Goal: Transaction & Acquisition: Book appointment/travel/reservation

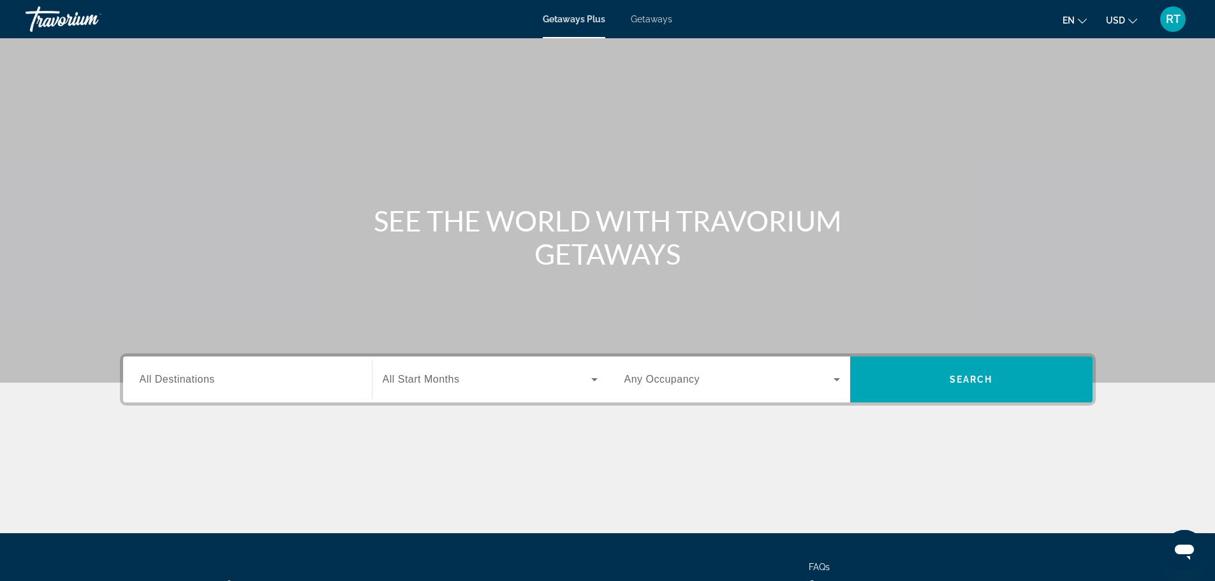
click at [214, 390] on div "Search widget" at bounding box center [248, 380] width 216 height 36
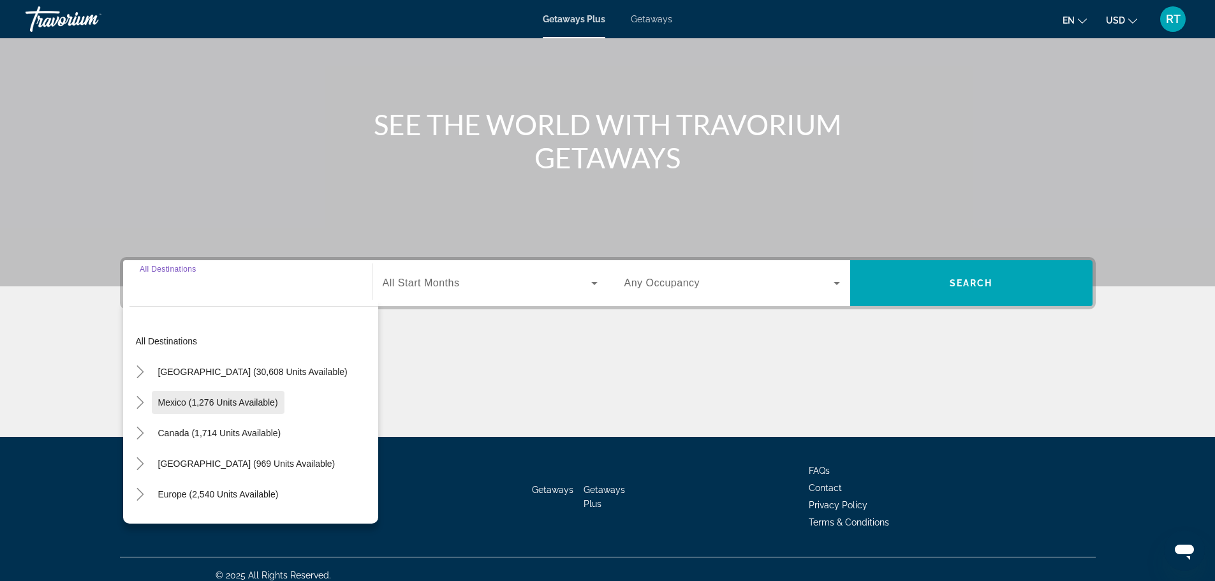
scroll to position [108, 0]
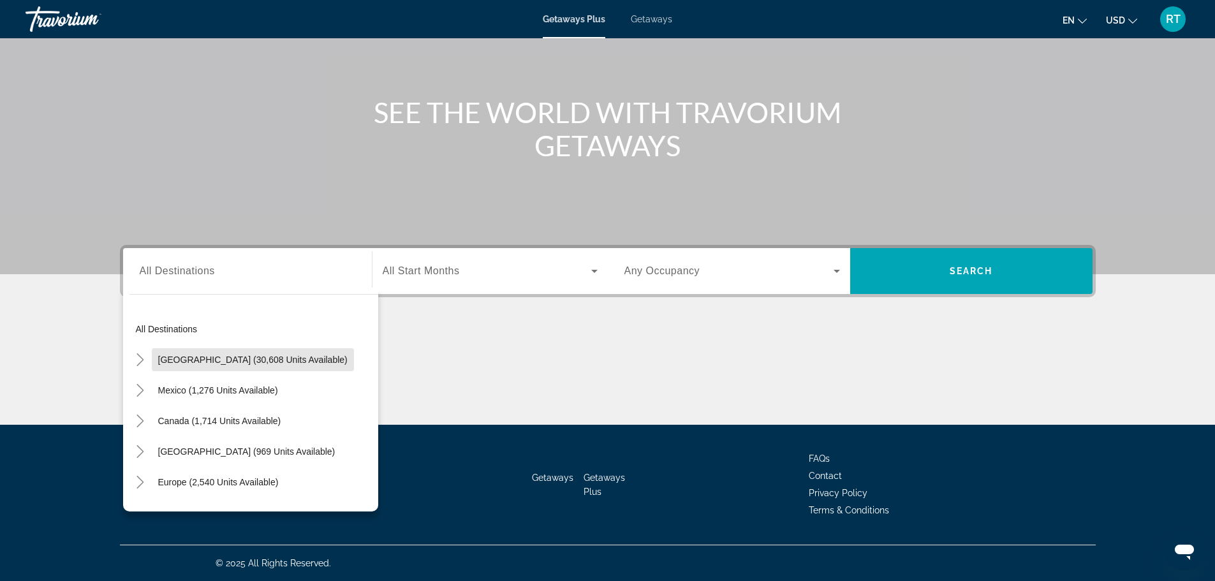
drag, startPoint x: 261, startPoint y: 360, endPoint x: 272, endPoint y: 353, distance: 12.9
click at [262, 360] on span "[GEOGRAPHIC_DATA] (30,608 units available)" at bounding box center [252, 360] width 189 height 10
type input "**********"
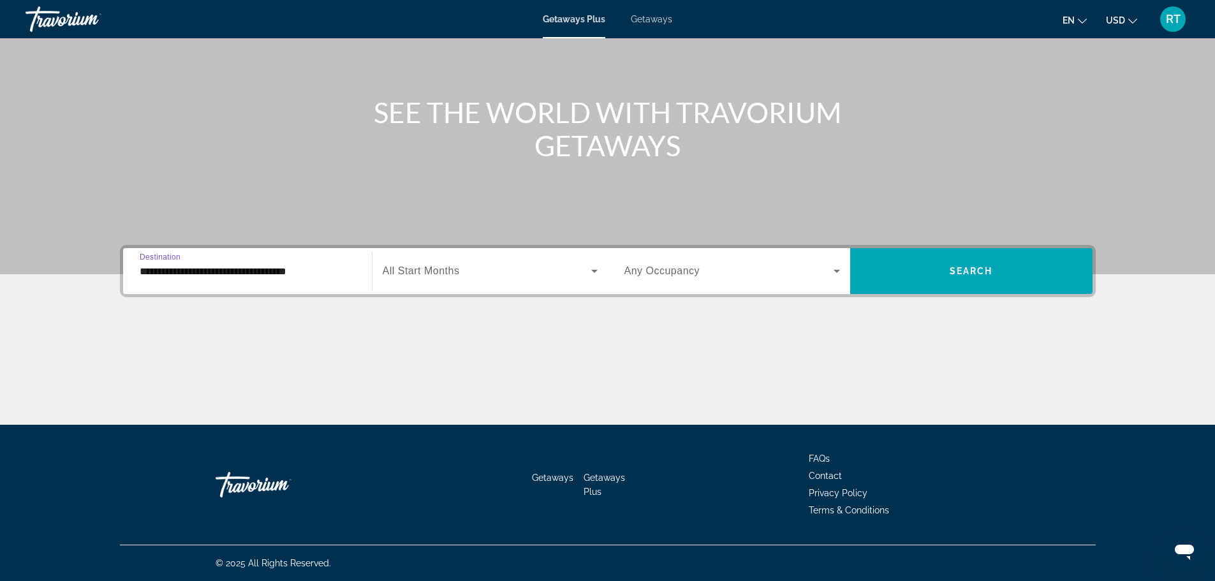
click at [519, 271] on span "Search widget" at bounding box center [487, 271] width 209 height 15
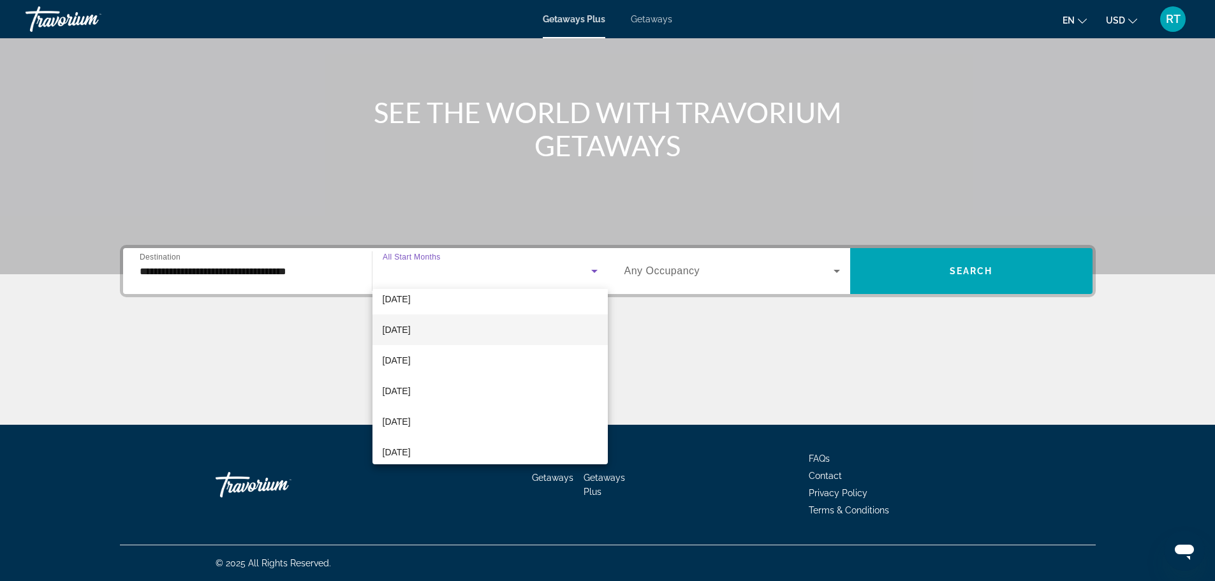
scroll to position [264, 0]
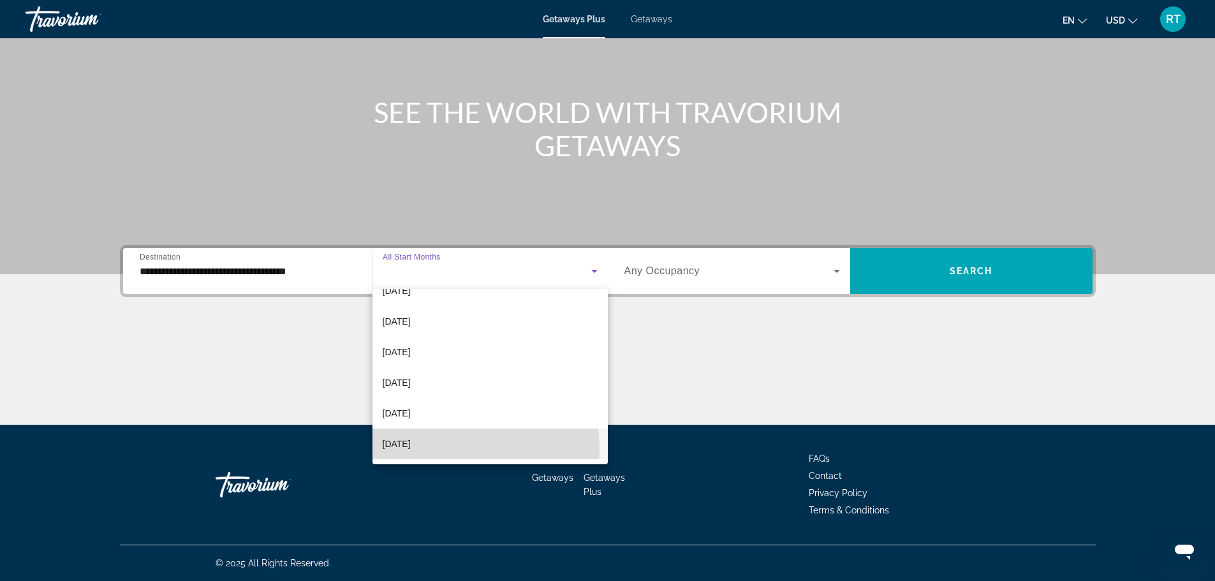
click at [411, 449] on span "[DATE]" at bounding box center [397, 443] width 28 height 15
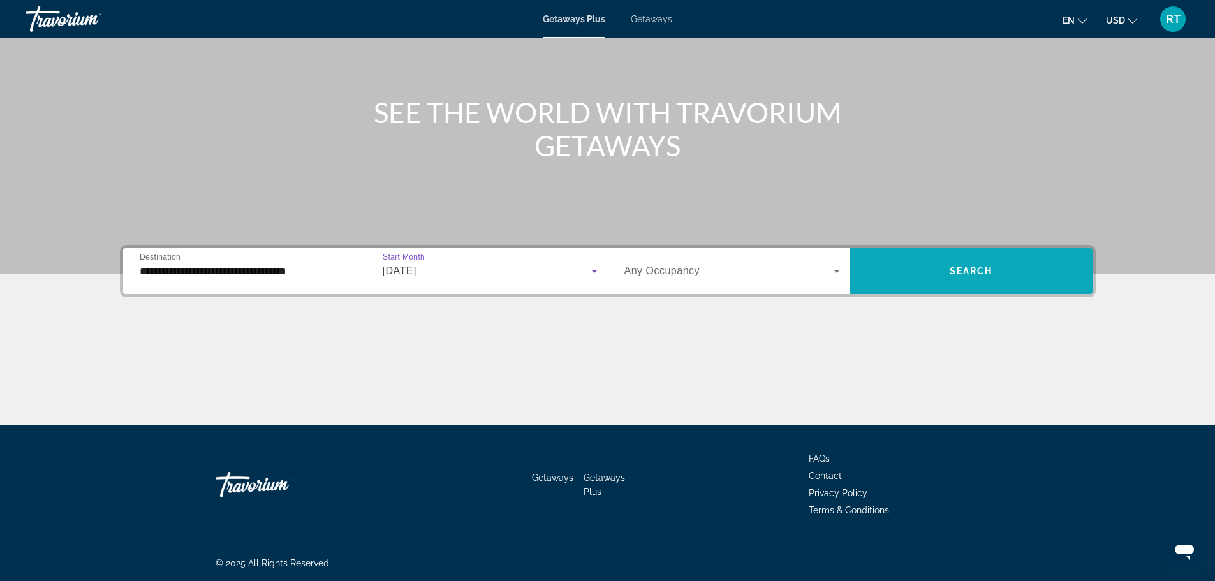
click at [956, 283] on span "Search widget" at bounding box center [972, 271] width 242 height 31
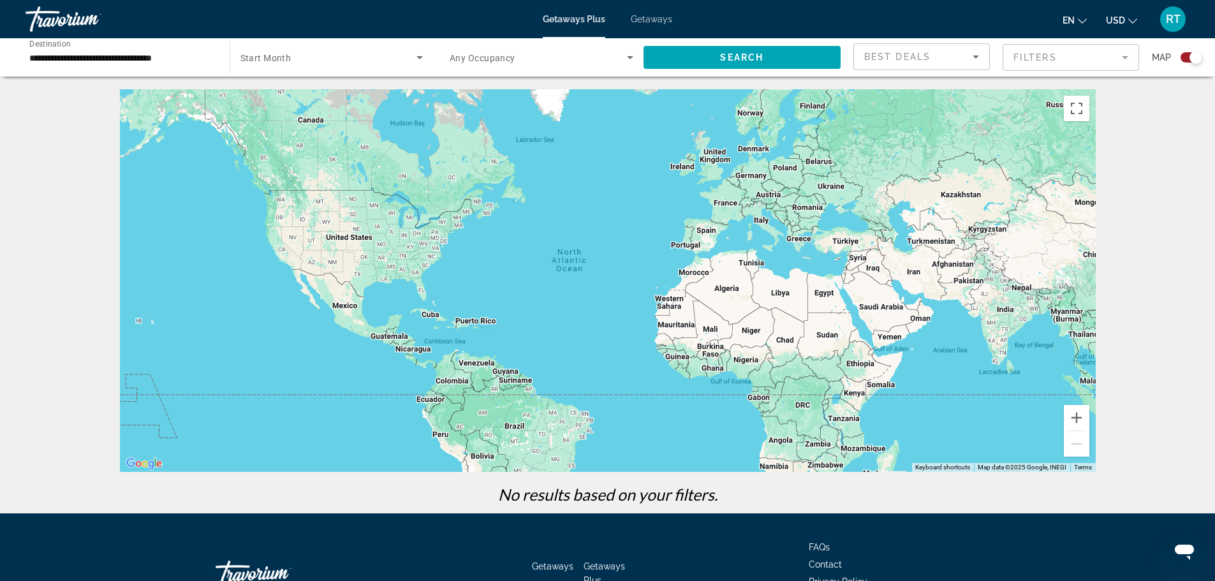
click at [414, 58] on icon "Search widget" at bounding box center [419, 57] width 15 height 15
click at [313, 96] on mat-option "All Start Months" at bounding box center [331, 95] width 203 height 31
click at [740, 55] on span "Search" at bounding box center [741, 57] width 43 height 10
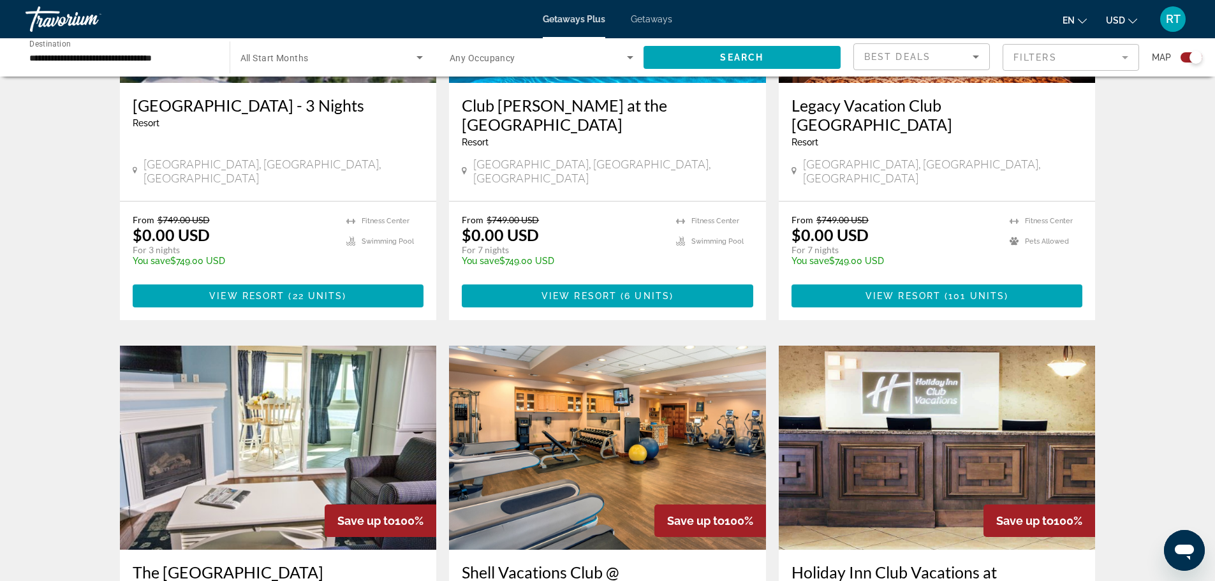
scroll to position [383, 0]
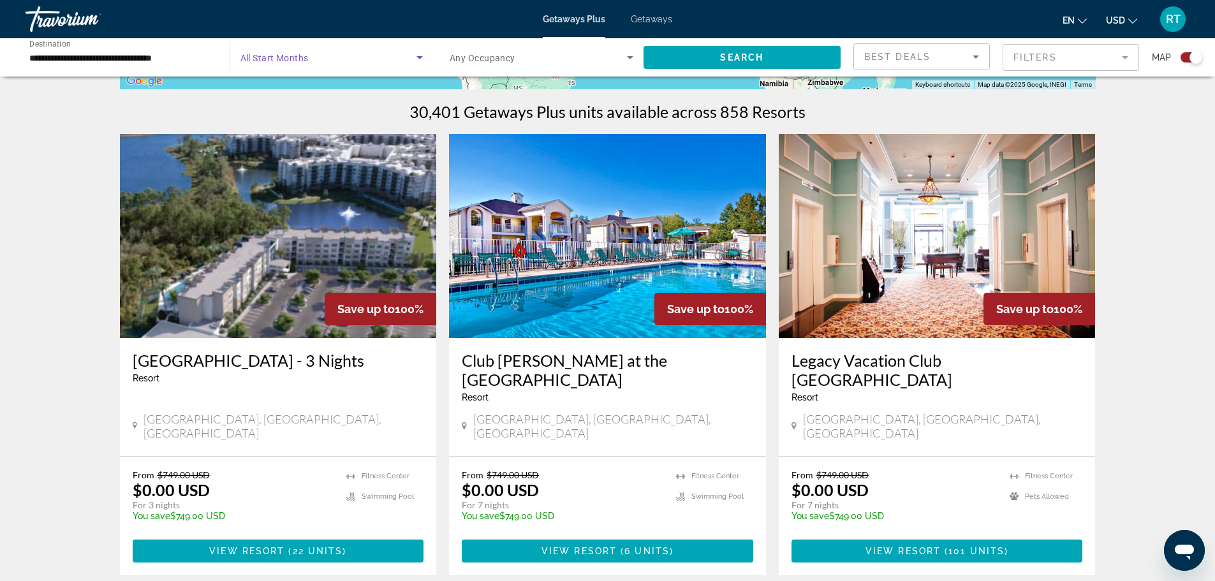
click at [418, 59] on icon "Search widget" at bounding box center [419, 57] width 15 height 15
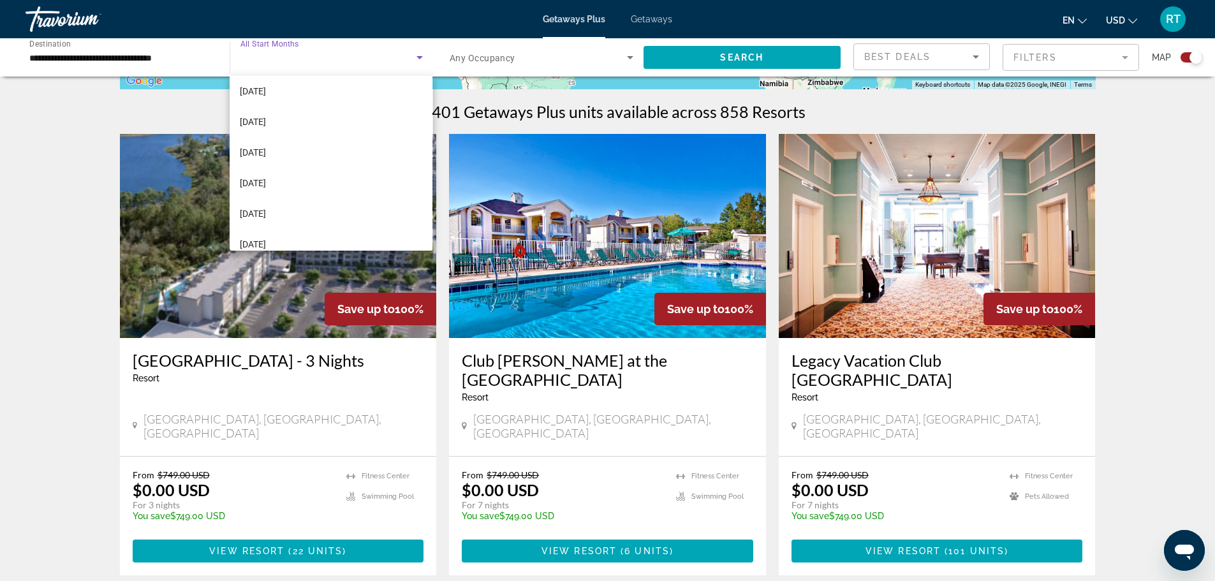
scroll to position [128, 0]
click at [299, 129] on mat-option "[DATE]" at bounding box center [331, 121] width 203 height 31
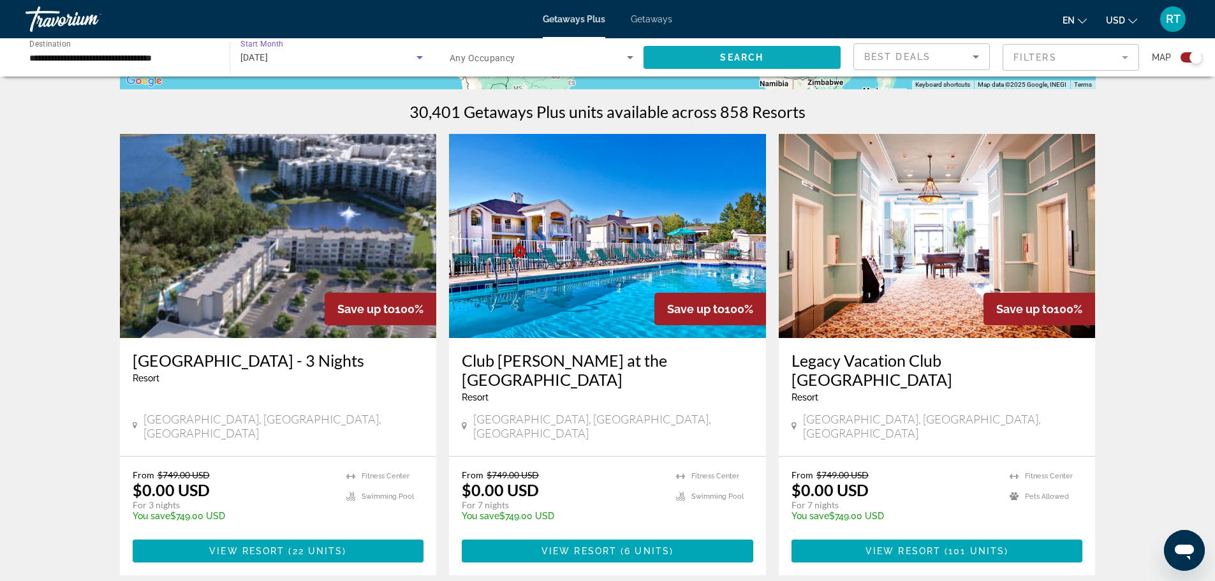
click at [776, 64] on span "Search widget" at bounding box center [743, 57] width 198 height 31
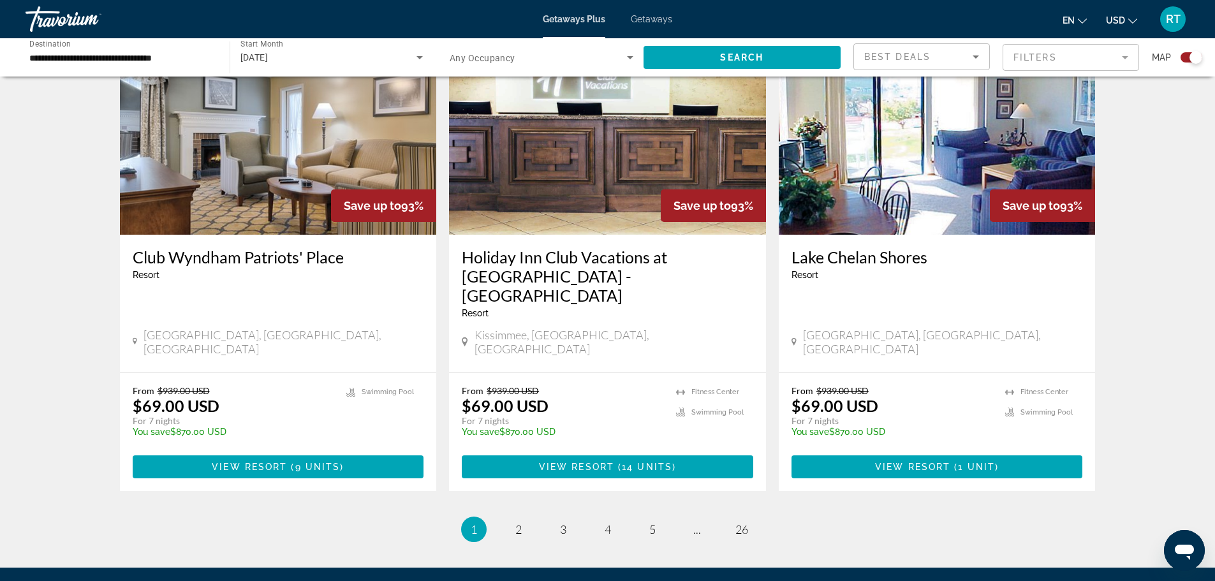
scroll to position [1850, 0]
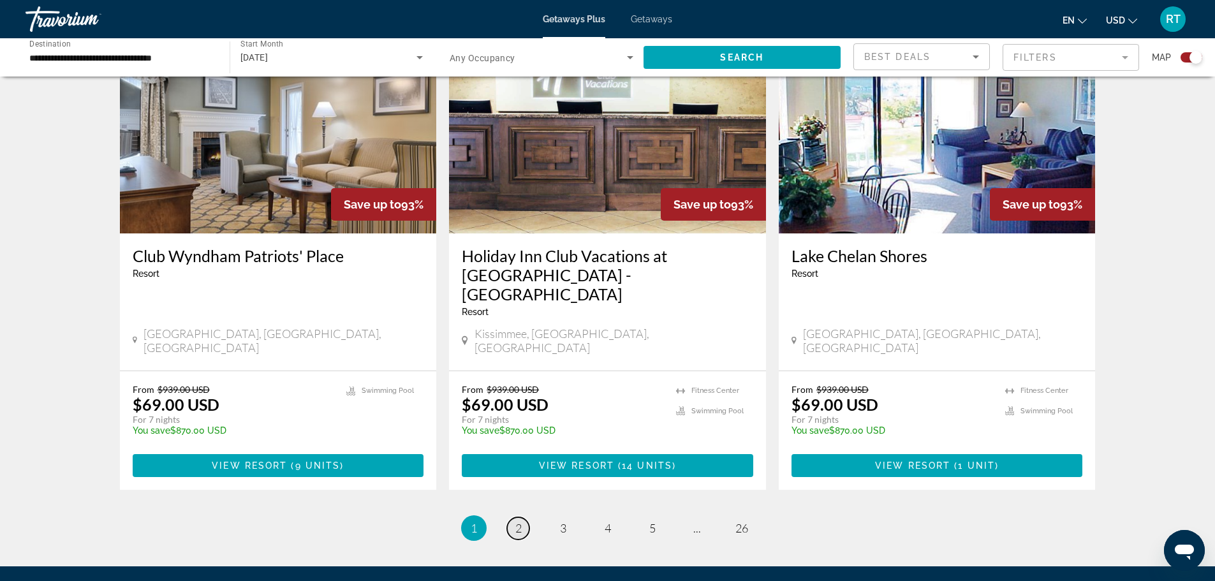
click at [515, 517] on link "page 2" at bounding box center [518, 528] width 22 height 22
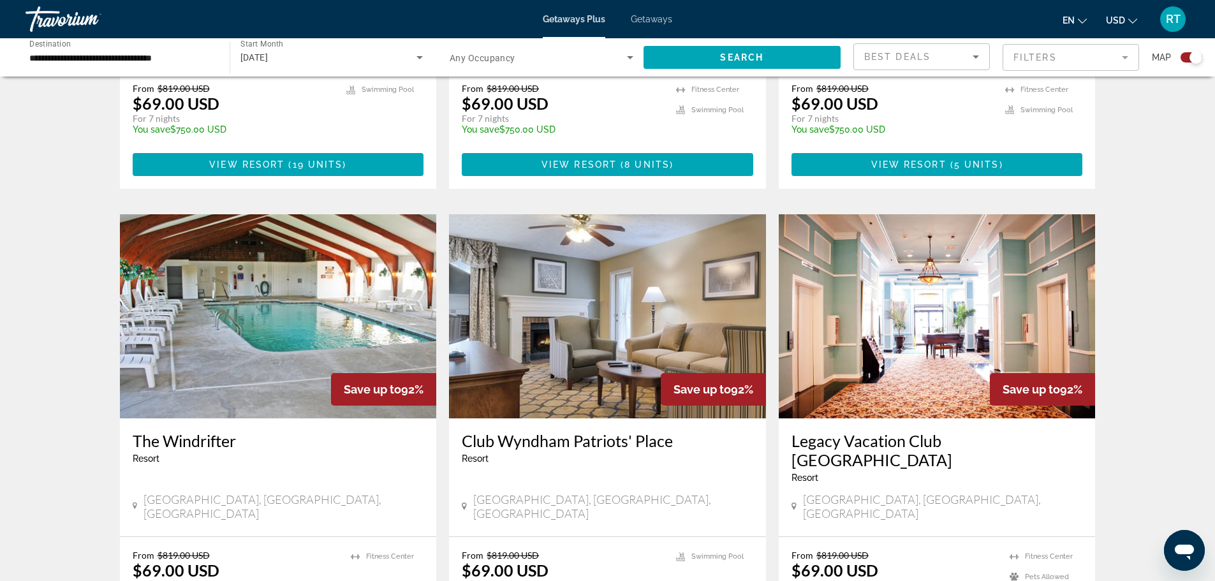
scroll to position [1850, 0]
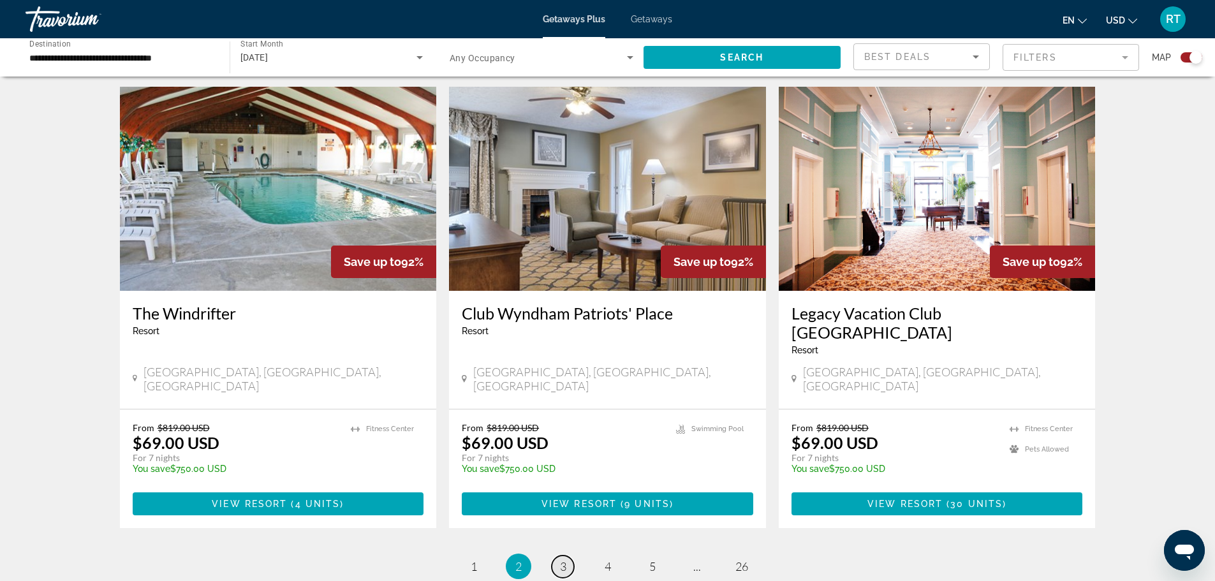
click at [563, 560] on span "3" at bounding box center [563, 567] width 6 height 14
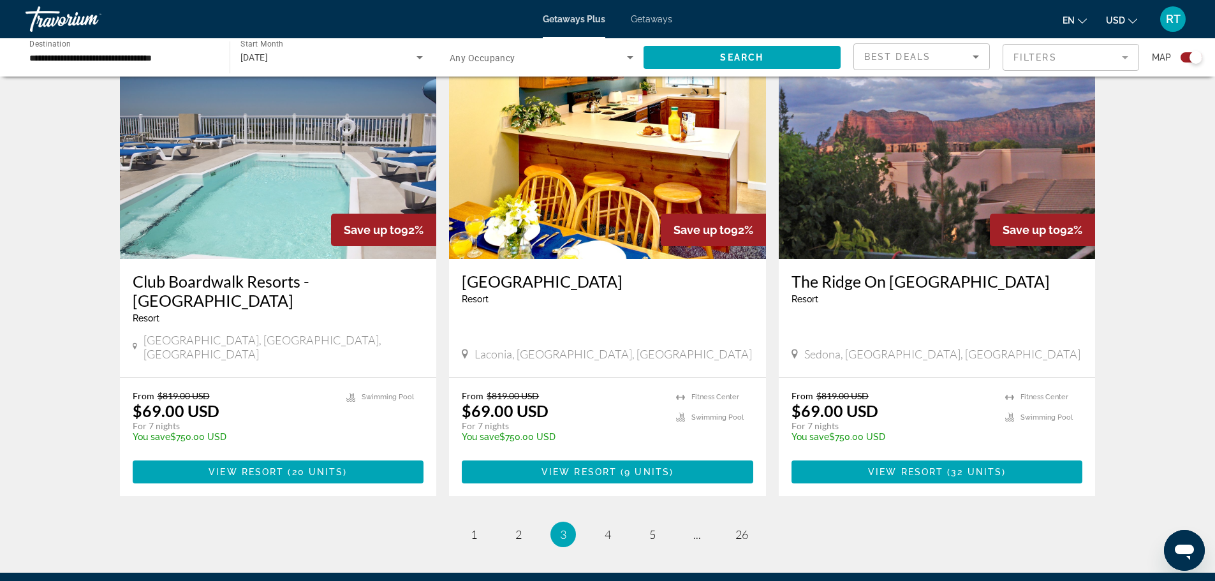
scroll to position [1850, 0]
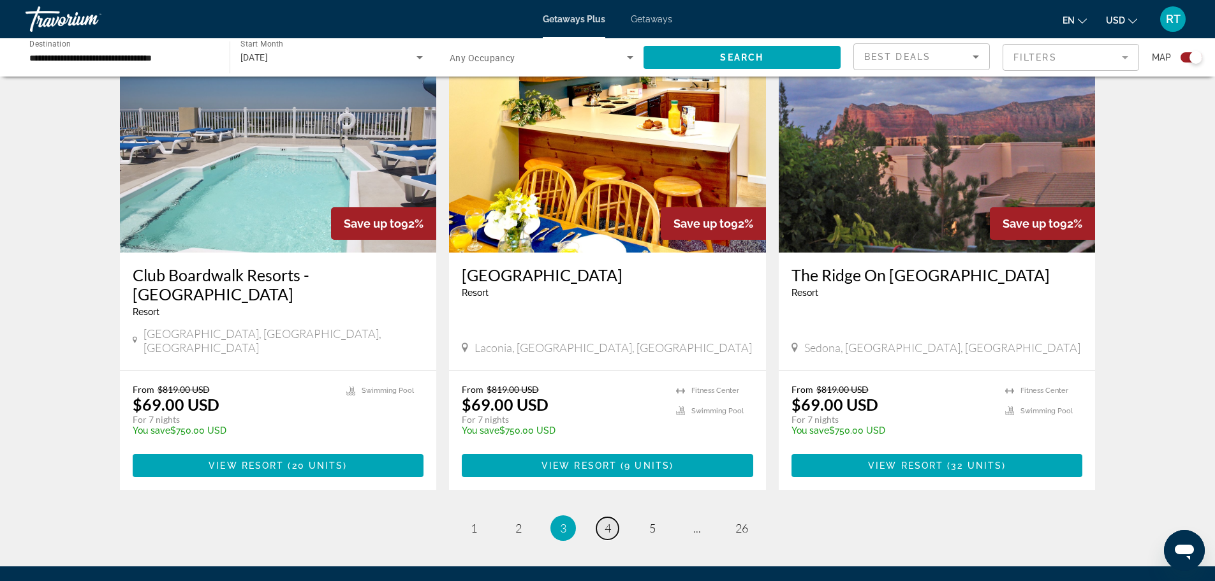
click at [601, 517] on link "page 4" at bounding box center [608, 528] width 22 height 22
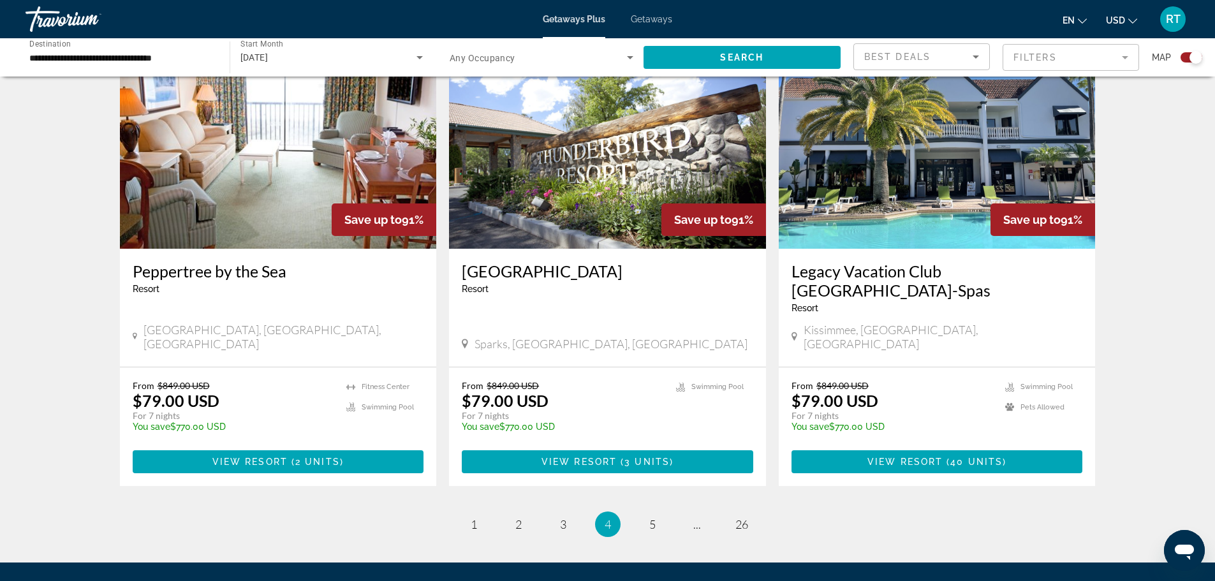
scroll to position [1914, 0]
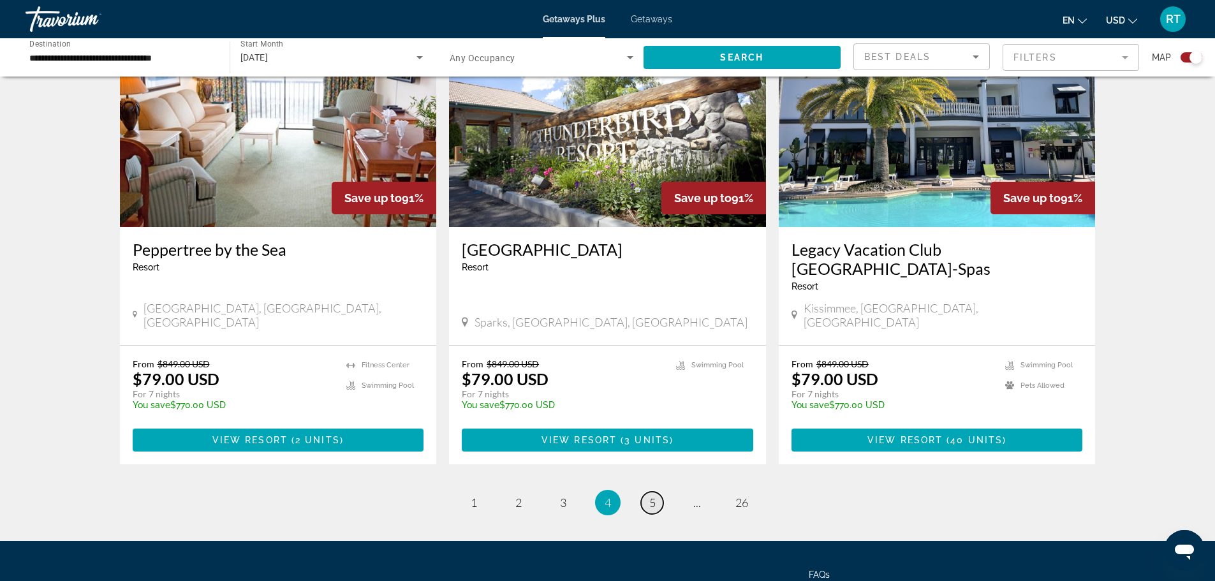
click at [655, 492] on link "page 5" at bounding box center [652, 503] width 22 height 22
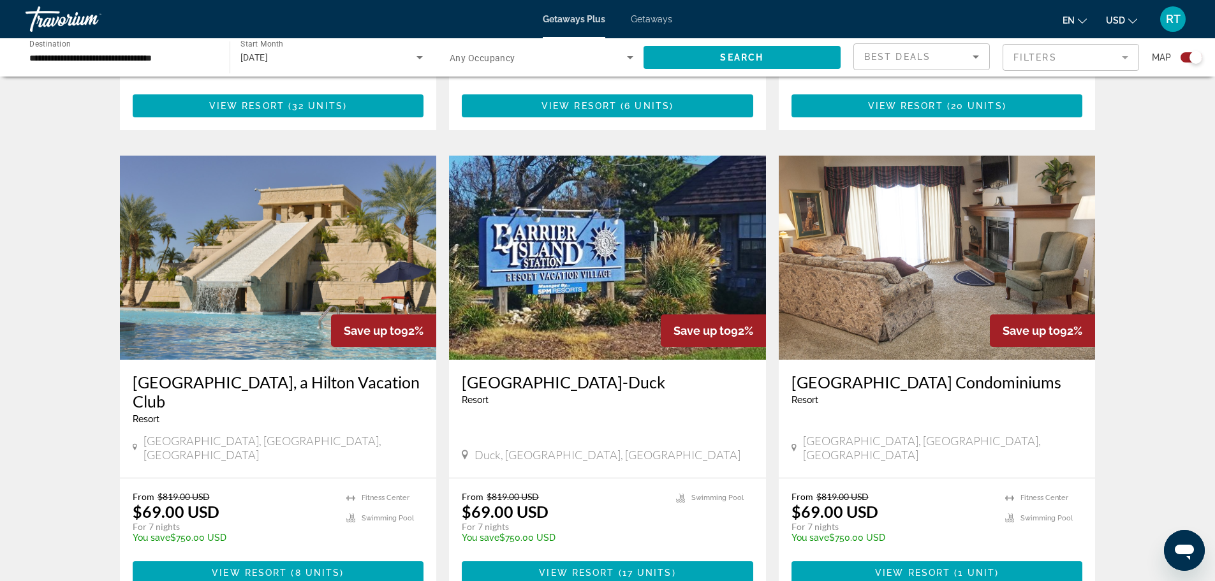
scroll to position [1723, 0]
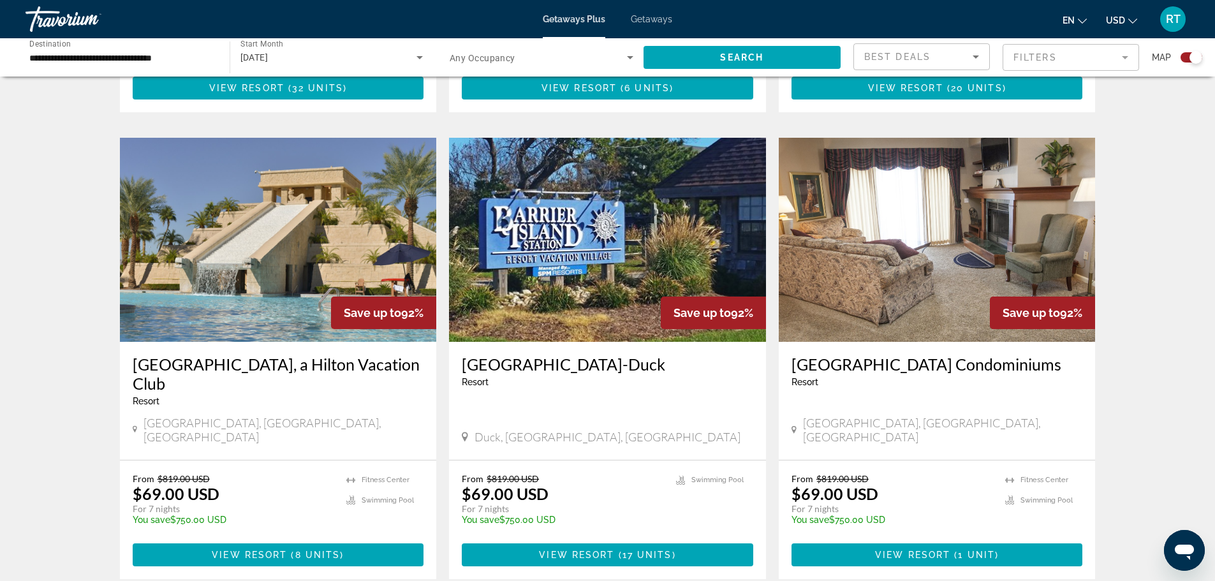
click at [601, 199] on img "Main content" at bounding box center [607, 240] width 317 height 204
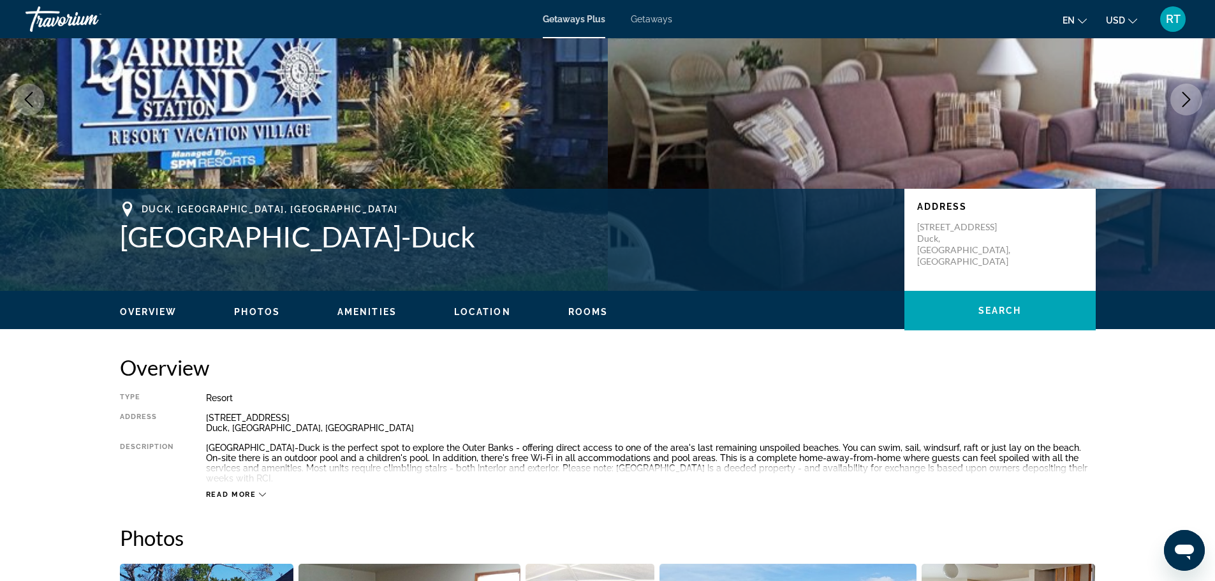
scroll to position [128, 0]
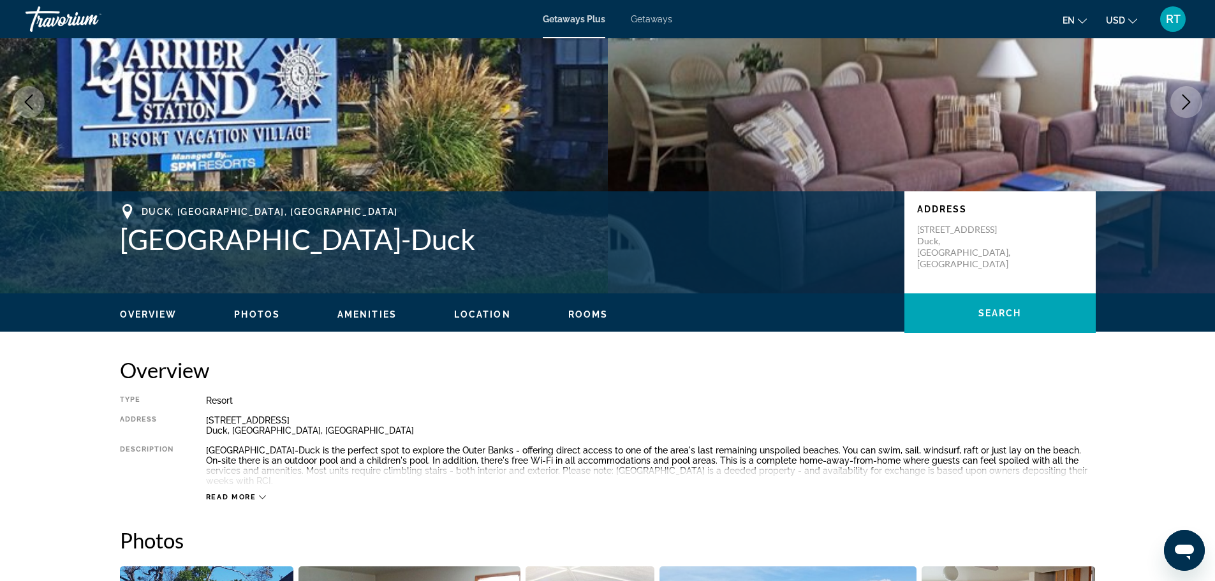
drag, startPoint x: 475, startPoint y: 242, endPoint x: 137, endPoint y: 218, distance: 338.4
click at [137, 218] on div "Duck, [GEOGRAPHIC_DATA], [GEOGRAPHIC_DATA] [GEOGRAPHIC_DATA]-Duck" at bounding box center [506, 230] width 772 height 52
click at [451, 233] on h1 "[GEOGRAPHIC_DATA]-Duck" at bounding box center [506, 239] width 772 height 33
drag, startPoint x: 456, startPoint y: 239, endPoint x: 127, endPoint y: 256, distance: 329.0
click at [127, 256] on div "Duck, [GEOGRAPHIC_DATA], [GEOGRAPHIC_DATA] [GEOGRAPHIC_DATA]-Duck Address [STRE…" at bounding box center [607, 242] width 1027 height 77
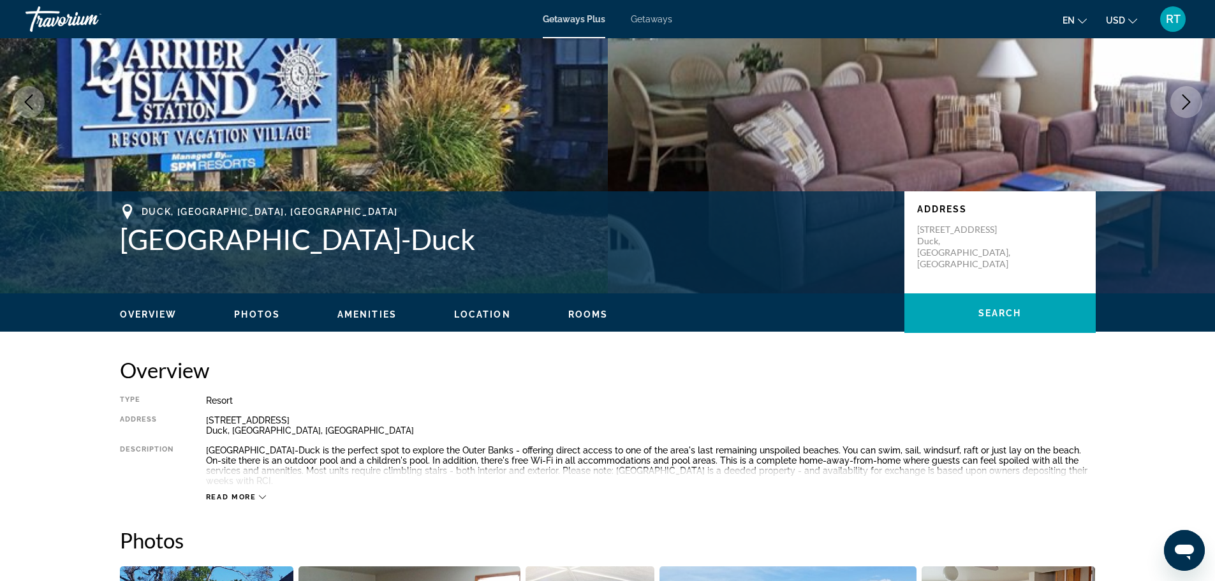
copy h1 "[GEOGRAPHIC_DATA]-Duck"
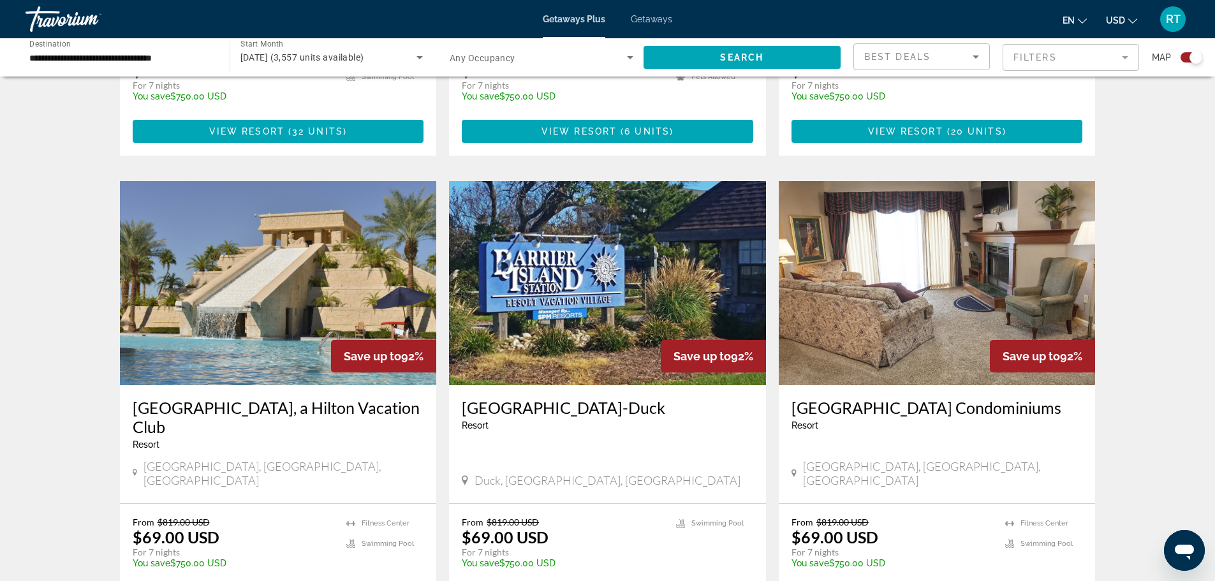
scroll to position [1787, 0]
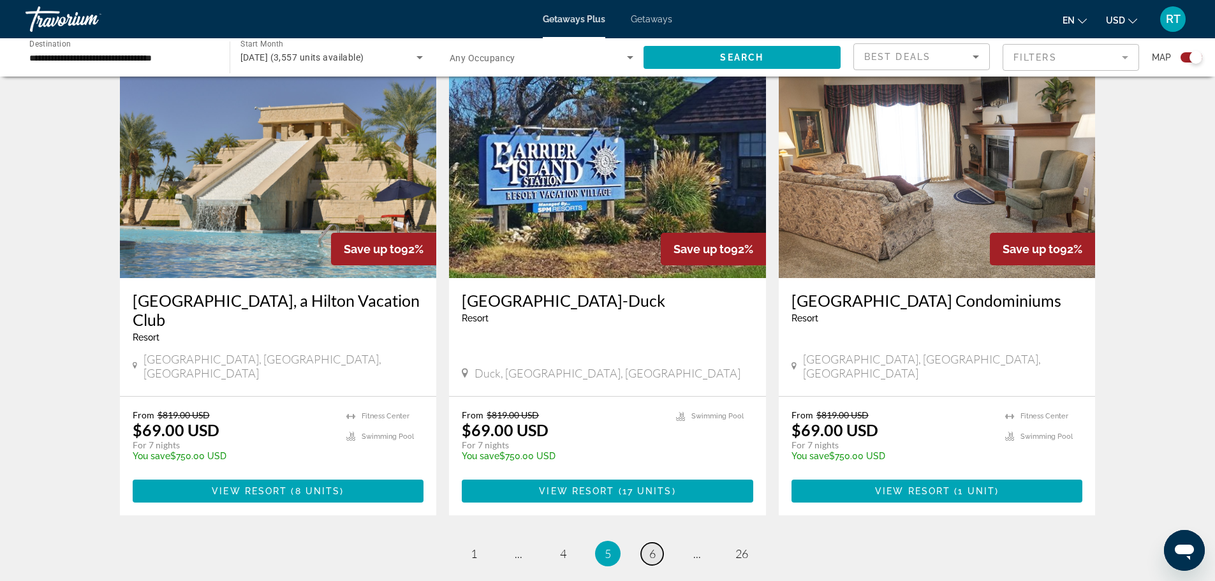
click at [658, 543] on link "page 6" at bounding box center [652, 554] width 22 height 22
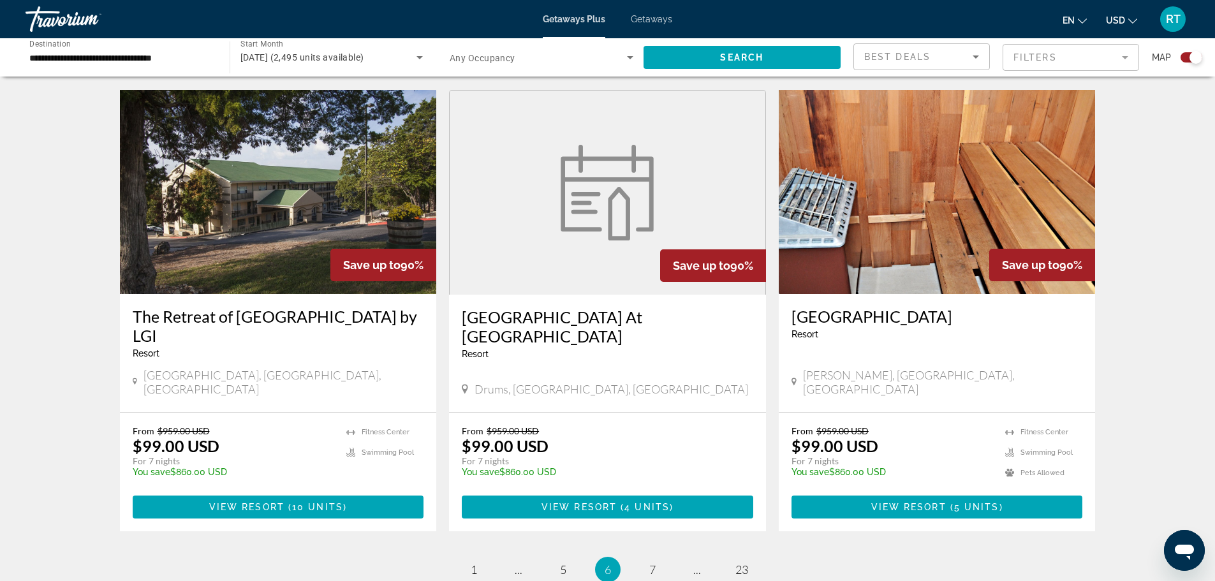
scroll to position [1787, 0]
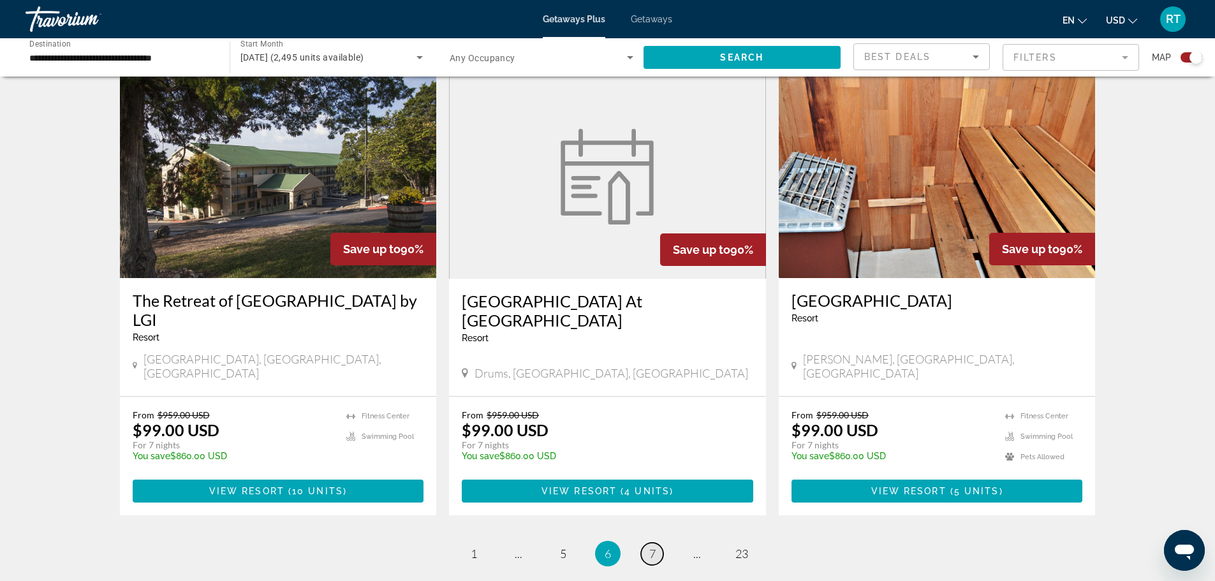
click at [660, 543] on link "page 7" at bounding box center [652, 554] width 22 height 22
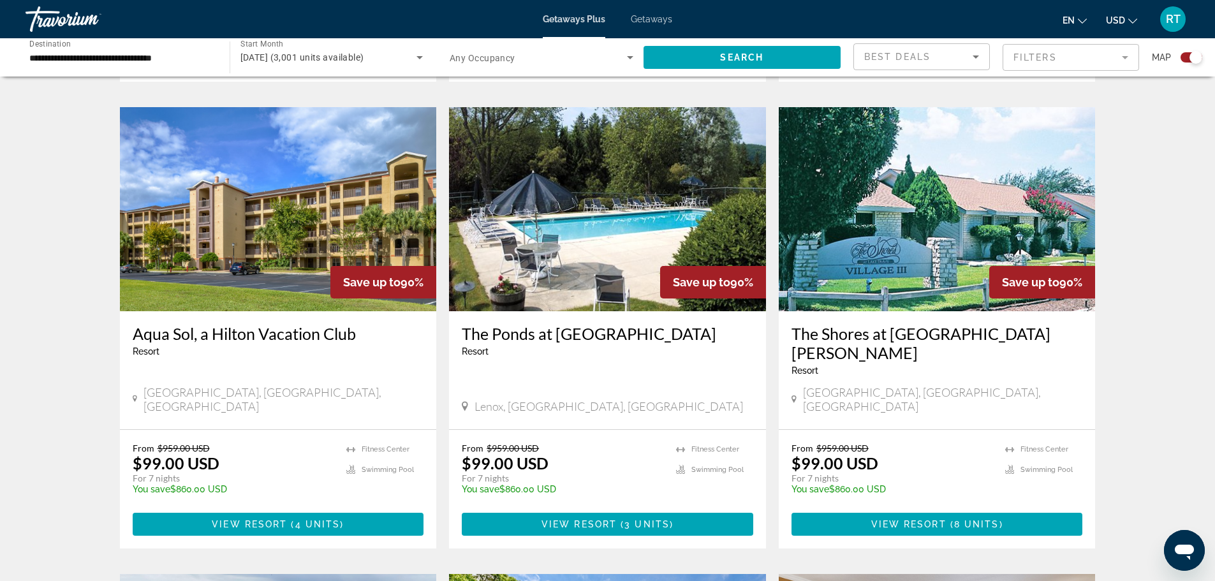
scroll to position [685, 0]
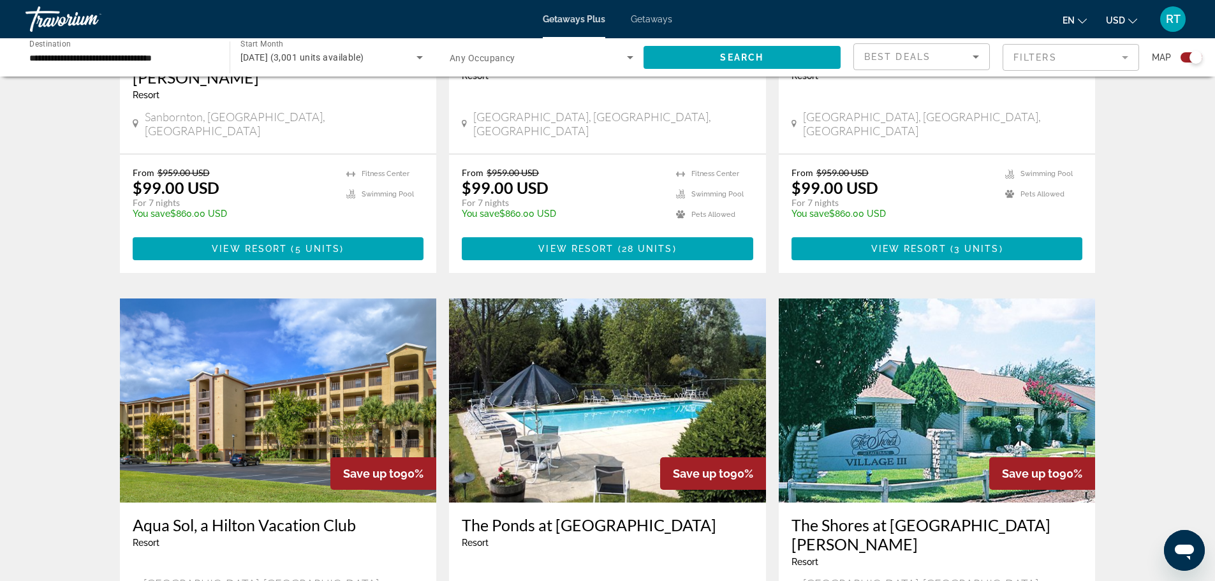
click at [425, 49] on div "Start Month All Start Months [DATE] (3,001 units available)" at bounding box center [332, 58] width 204 height 36
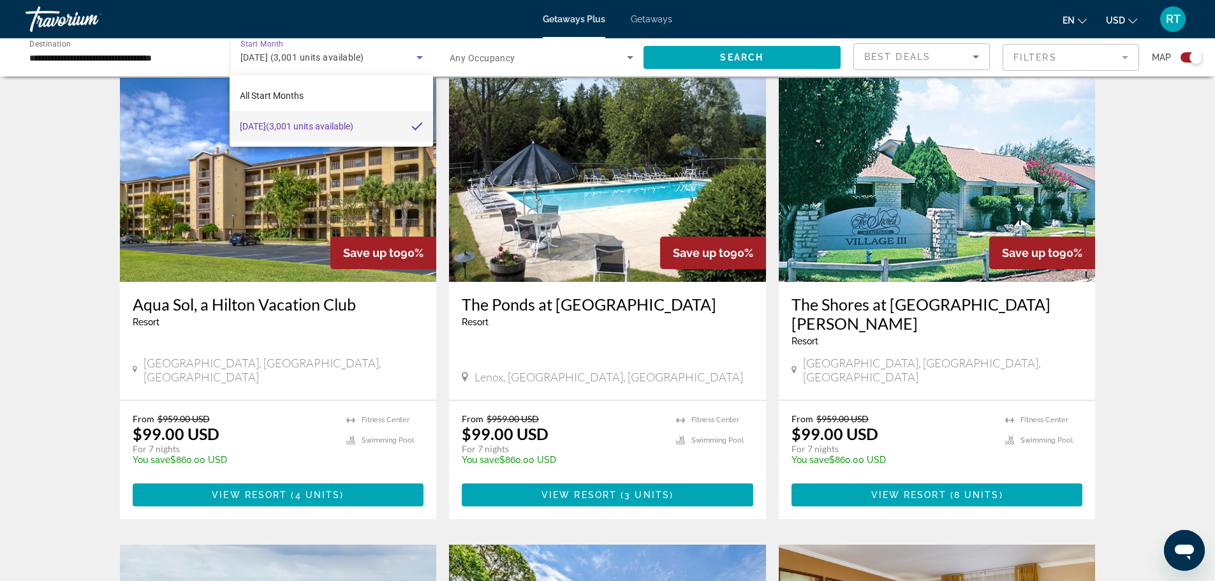
scroll to position [749, 0]
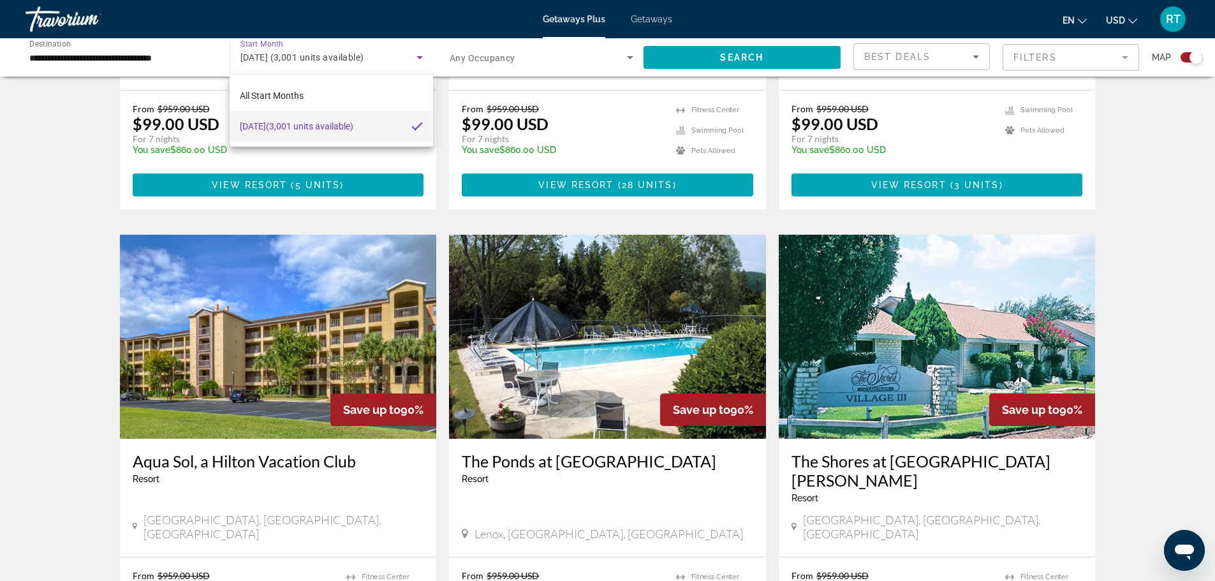
click at [417, 57] on div at bounding box center [607, 290] width 1215 height 581
click at [364, 59] on span "[DATE] (3,001 units available)" at bounding box center [303, 57] width 124 height 10
click at [297, 95] on span "All Start Months" at bounding box center [272, 96] width 64 height 10
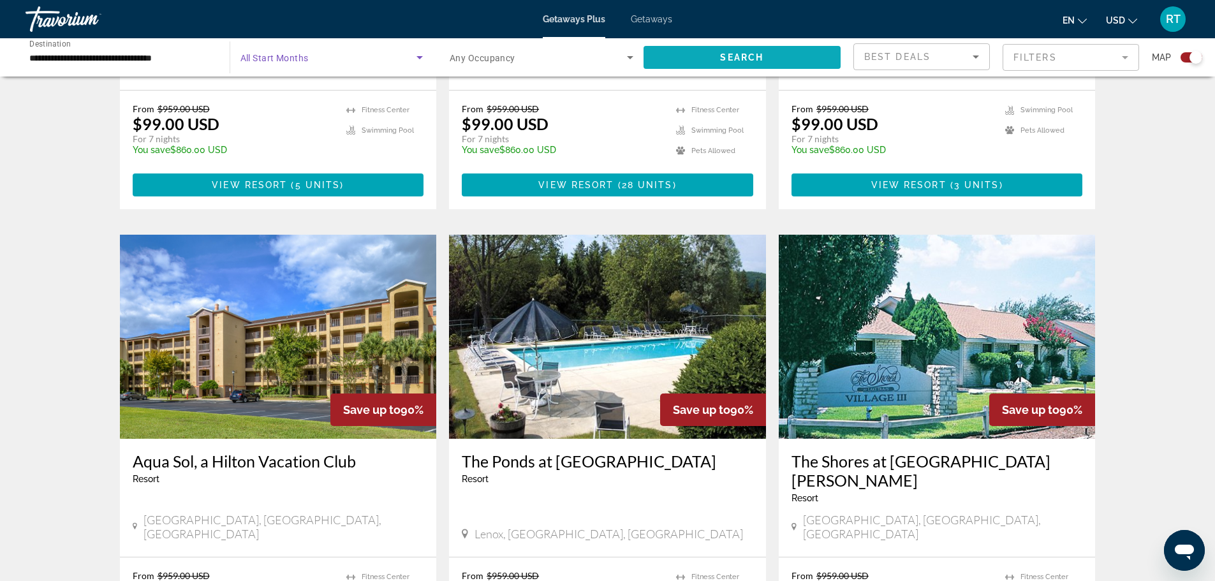
click at [773, 54] on span "Search widget" at bounding box center [743, 57] width 198 height 31
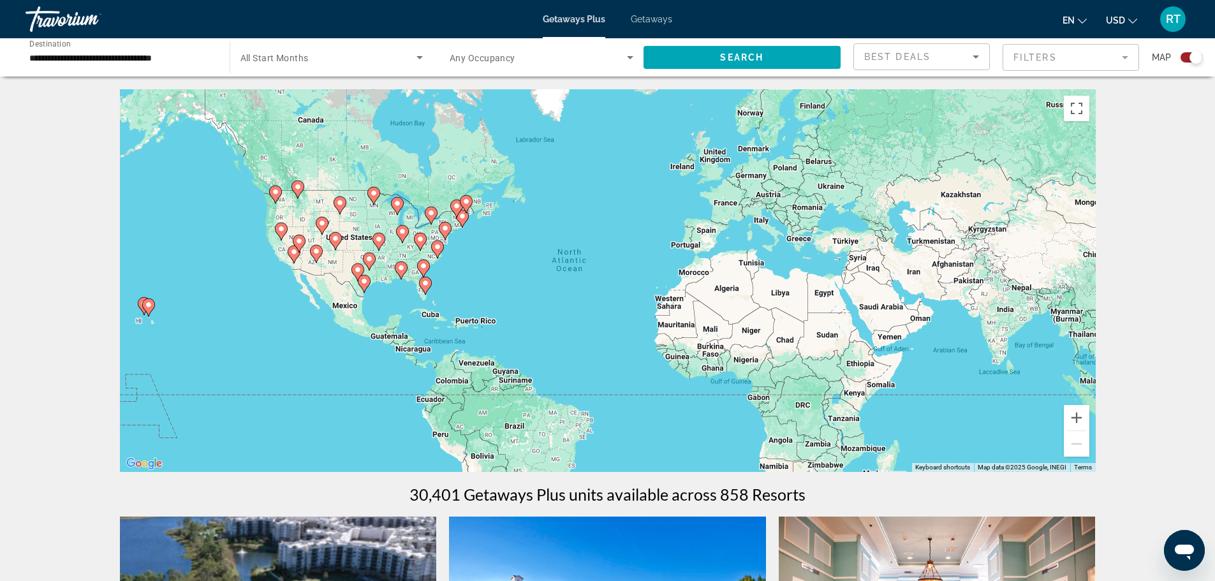
click at [422, 61] on icon "Search widget" at bounding box center [419, 57] width 15 height 15
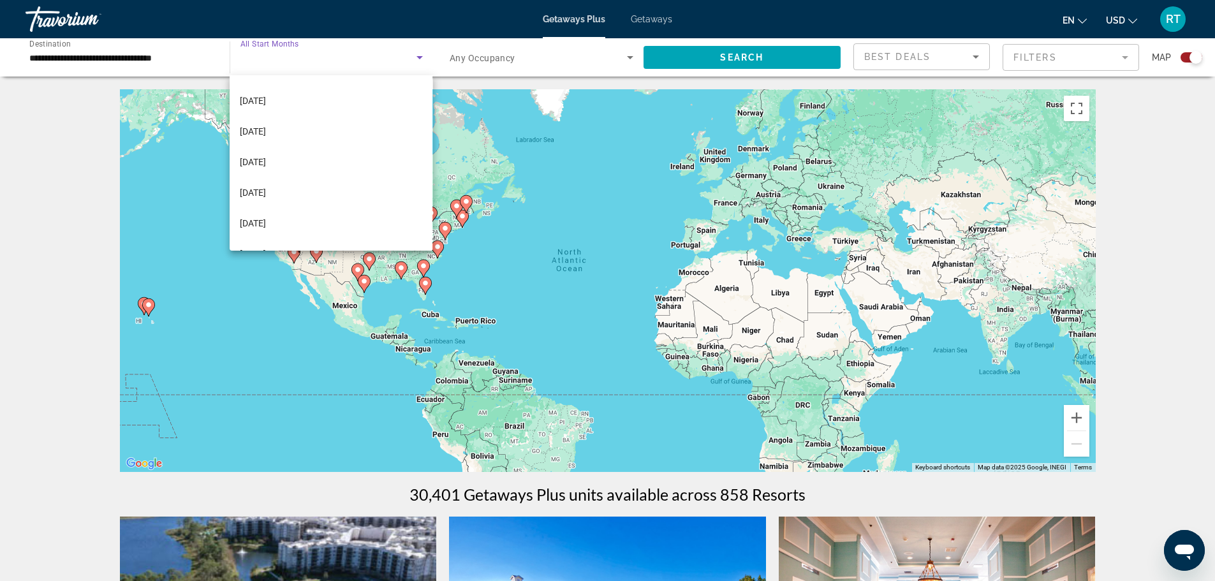
scroll to position [41, 0]
click at [299, 237] on mat-option "[DATE]" at bounding box center [331, 238] width 203 height 31
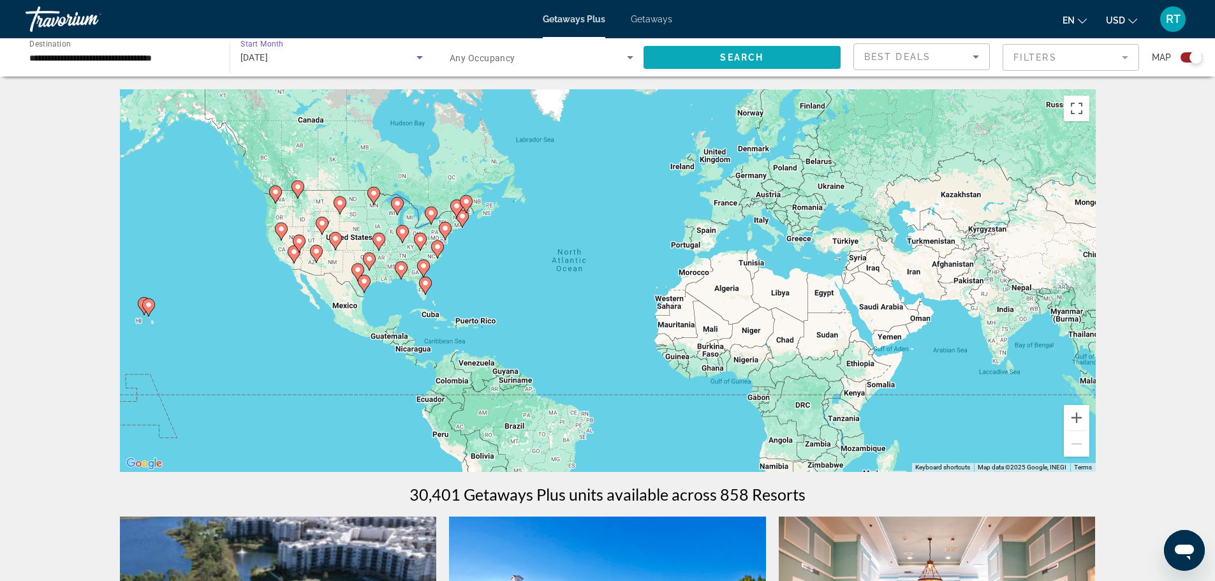
click at [749, 51] on span "Search widget" at bounding box center [743, 57] width 198 height 31
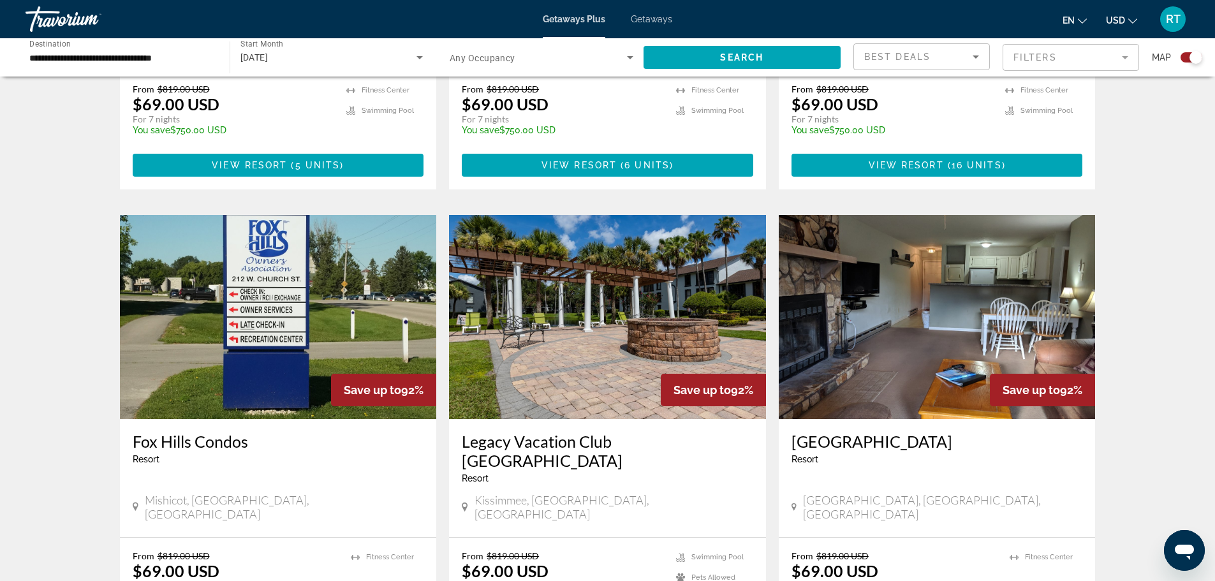
scroll to position [1212, 0]
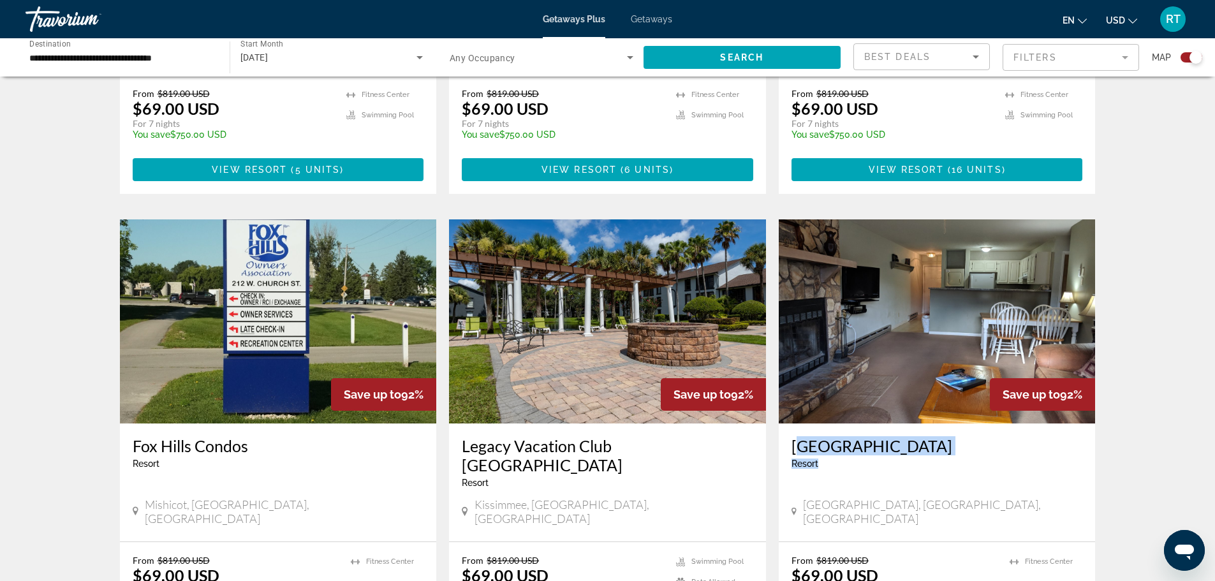
drag, startPoint x: 949, startPoint y: 409, endPoint x: 796, endPoint y: 401, distance: 152.7
click at [796, 436] on div "[GEOGRAPHIC_DATA] - This is an adults only resort" at bounding box center [938, 457] width 292 height 42
copy div "[GEOGRAPHIC_DATA]"
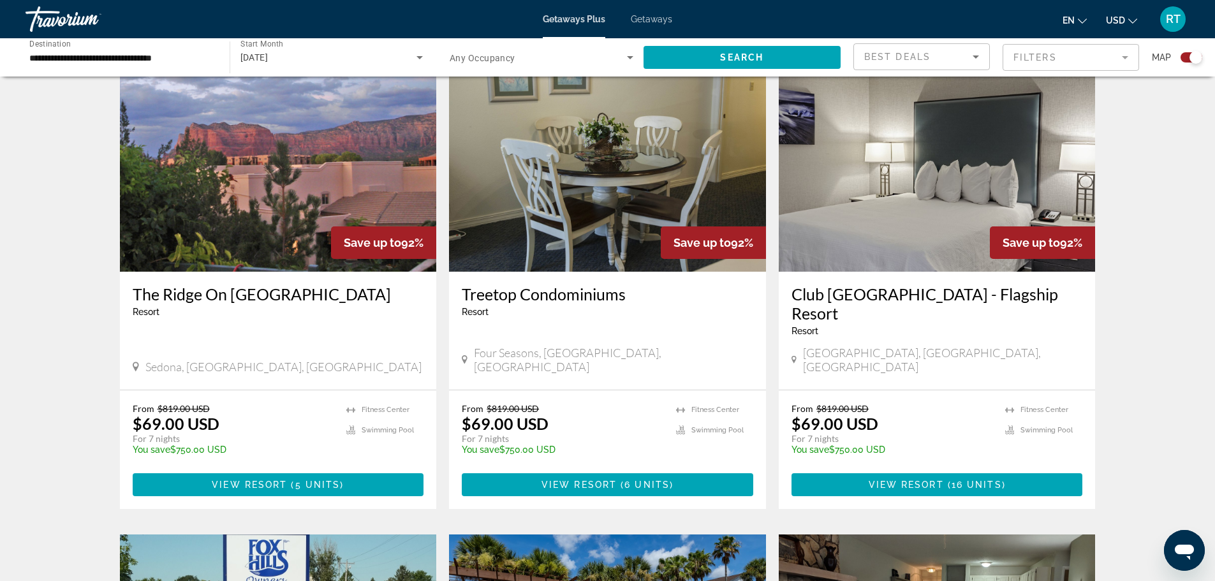
scroll to position [893, 0]
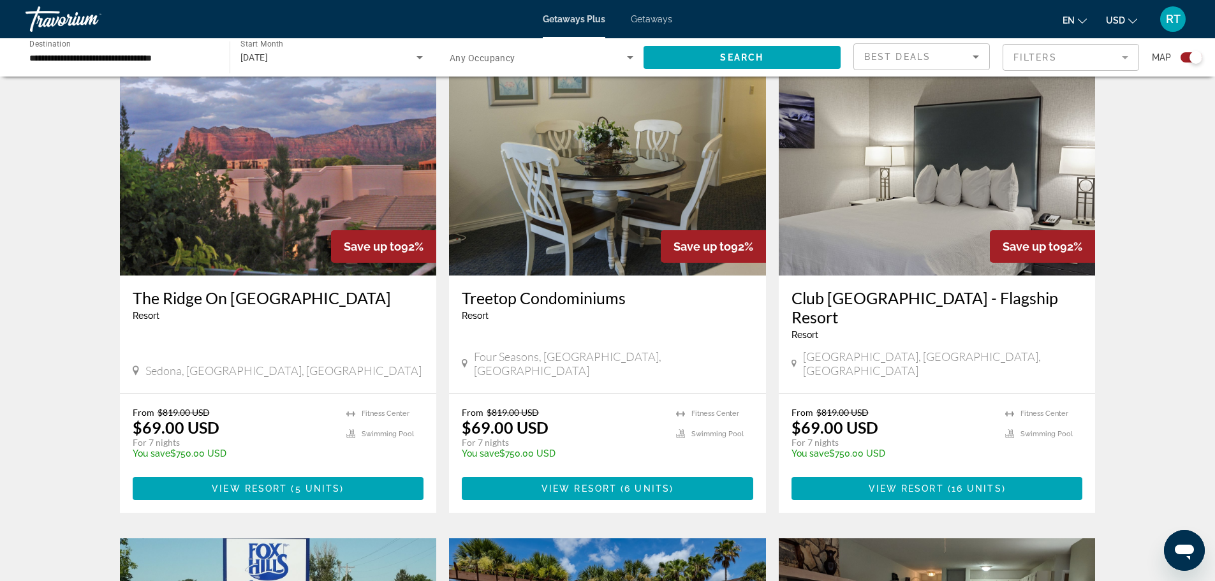
click at [956, 191] on img "Main content" at bounding box center [937, 173] width 317 height 204
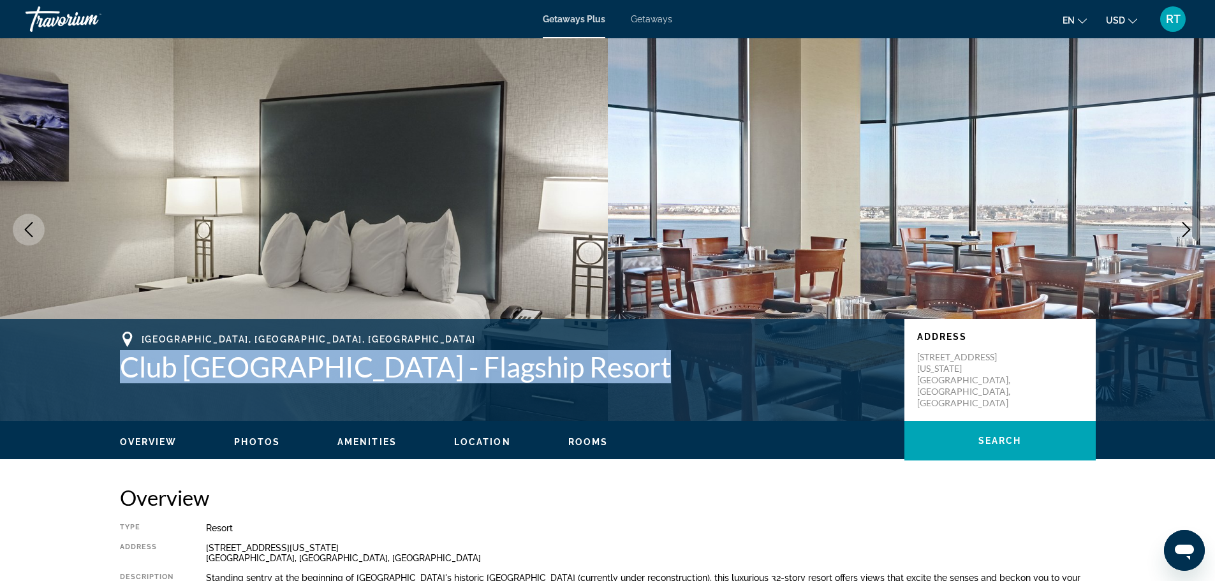
drag, startPoint x: 643, startPoint y: 377, endPoint x: 245, endPoint y: 429, distance: 401.5
click at [125, 373] on h1 "Club [GEOGRAPHIC_DATA] - Flagship Resort" at bounding box center [506, 366] width 772 height 33
copy h1 "Club [GEOGRAPHIC_DATA] - Flagship Resort"
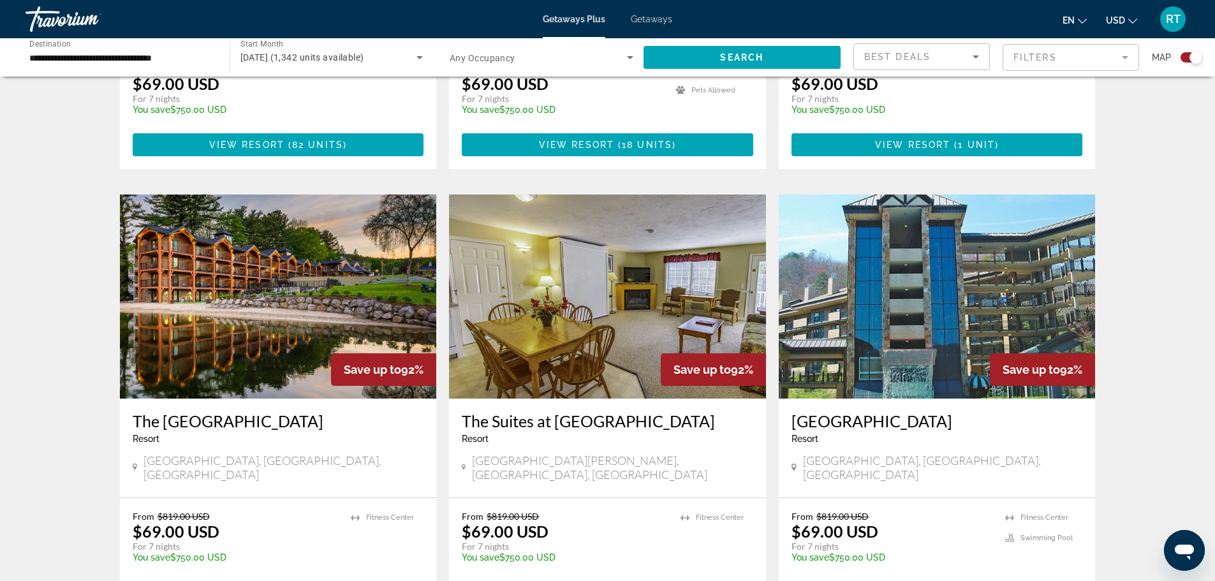
scroll to position [1787, 0]
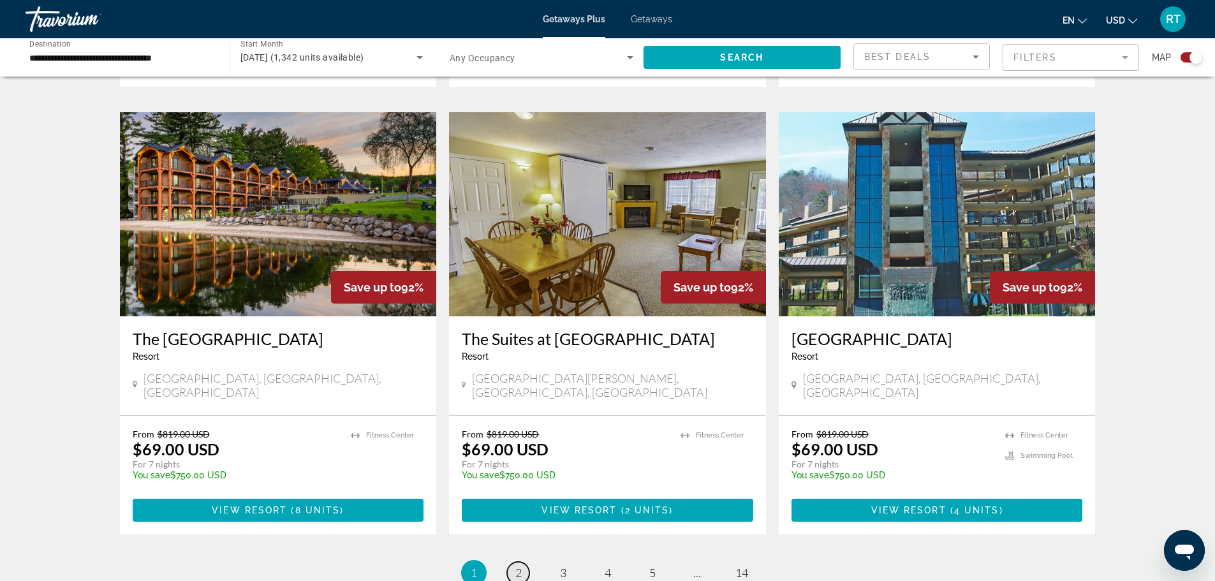
click at [518, 566] on span "2" at bounding box center [519, 573] width 6 height 14
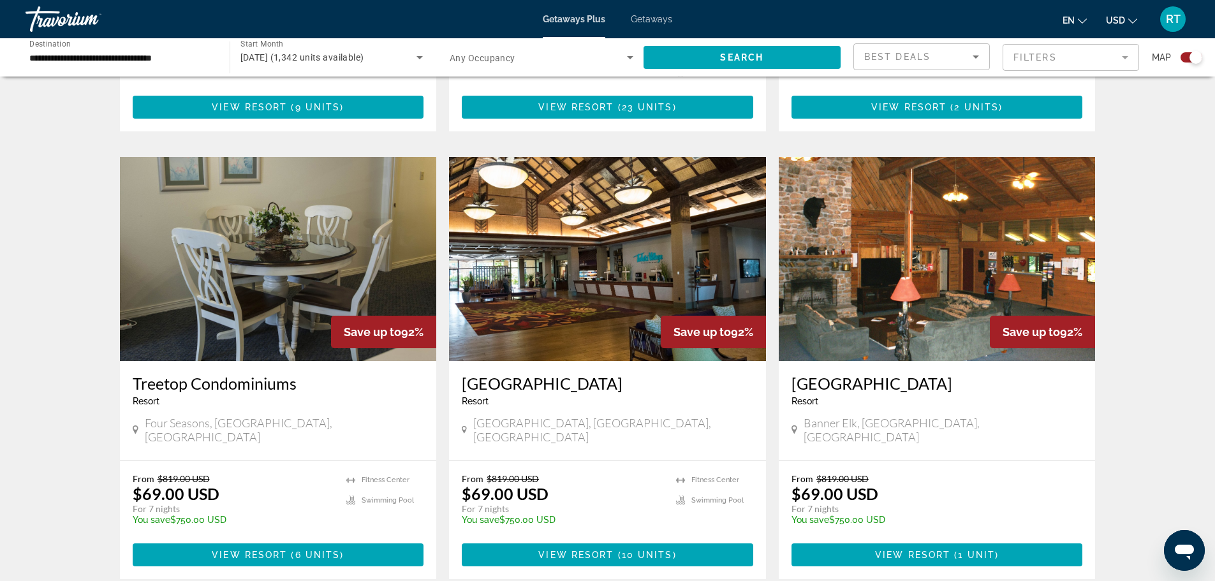
scroll to position [829, 0]
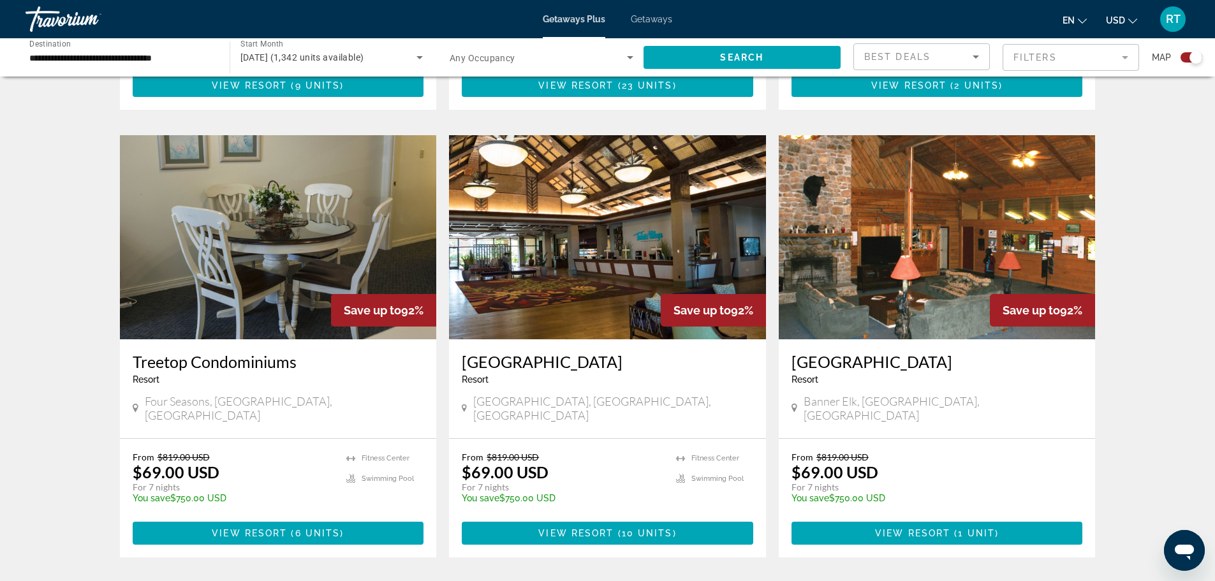
drag, startPoint x: 621, startPoint y: 505, endPoint x: 635, endPoint y: 501, distance: 14.7
click at [621, 528] on span "( 10 units )" at bounding box center [645, 533] width 63 height 10
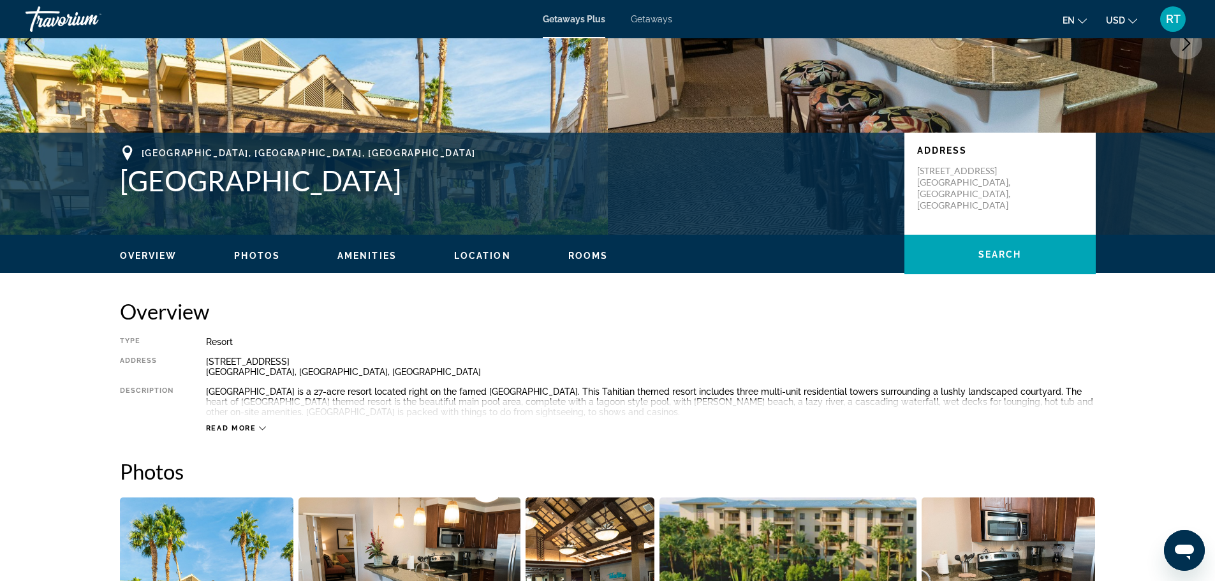
scroll to position [255, 0]
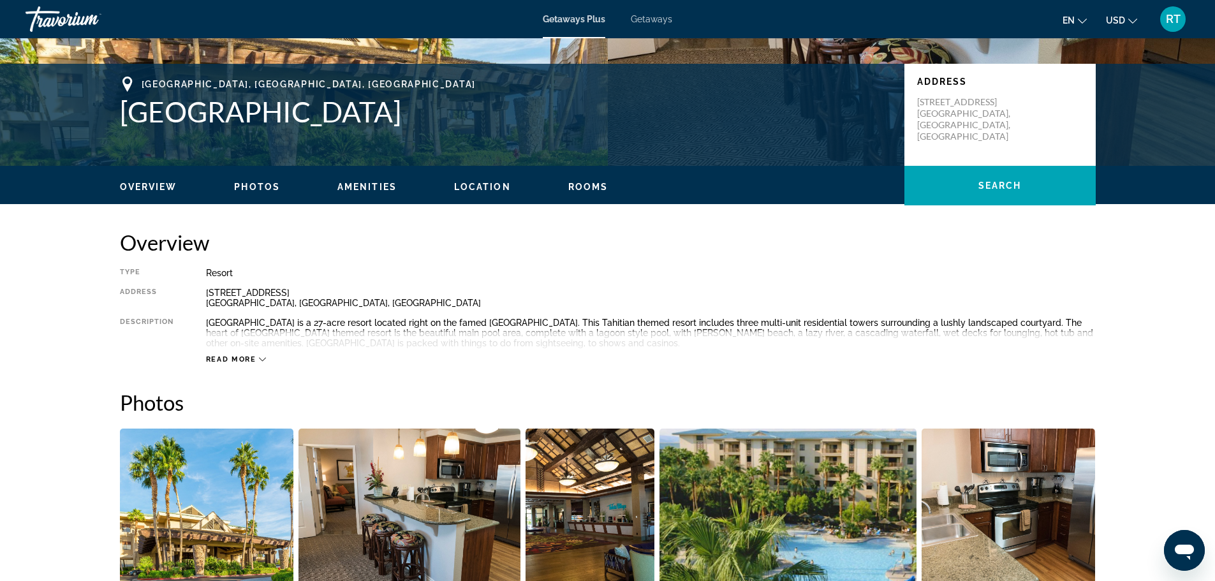
click at [244, 355] on button "Read more" at bounding box center [236, 360] width 61 height 10
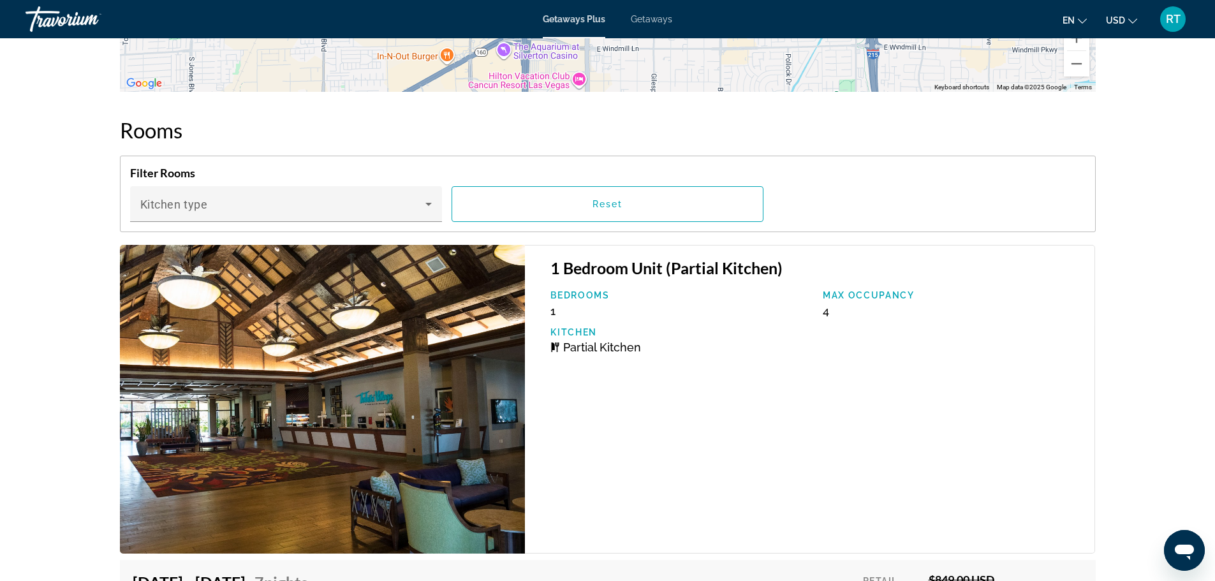
scroll to position [1850, 0]
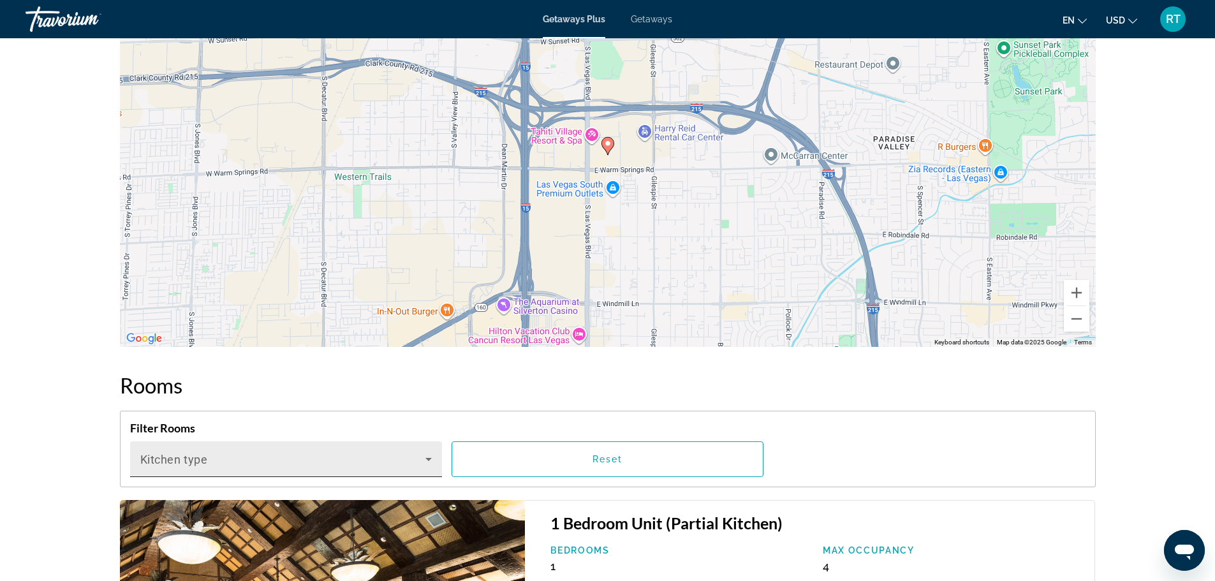
click at [427, 457] on icon "Main content" at bounding box center [428, 459] width 15 height 15
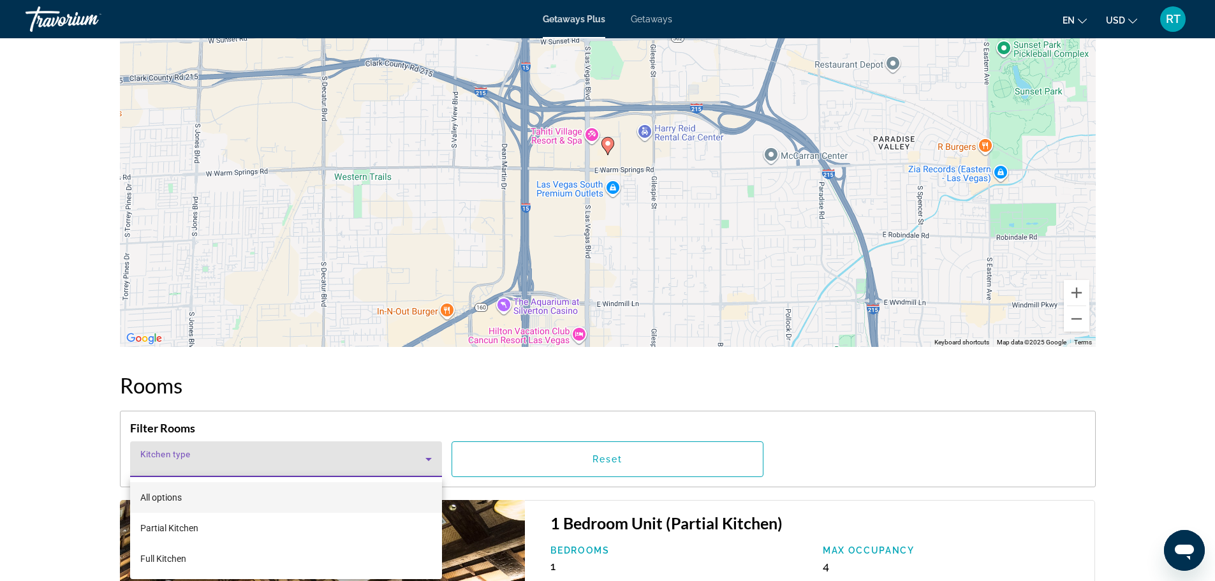
click at [50, 412] on div at bounding box center [607, 290] width 1215 height 581
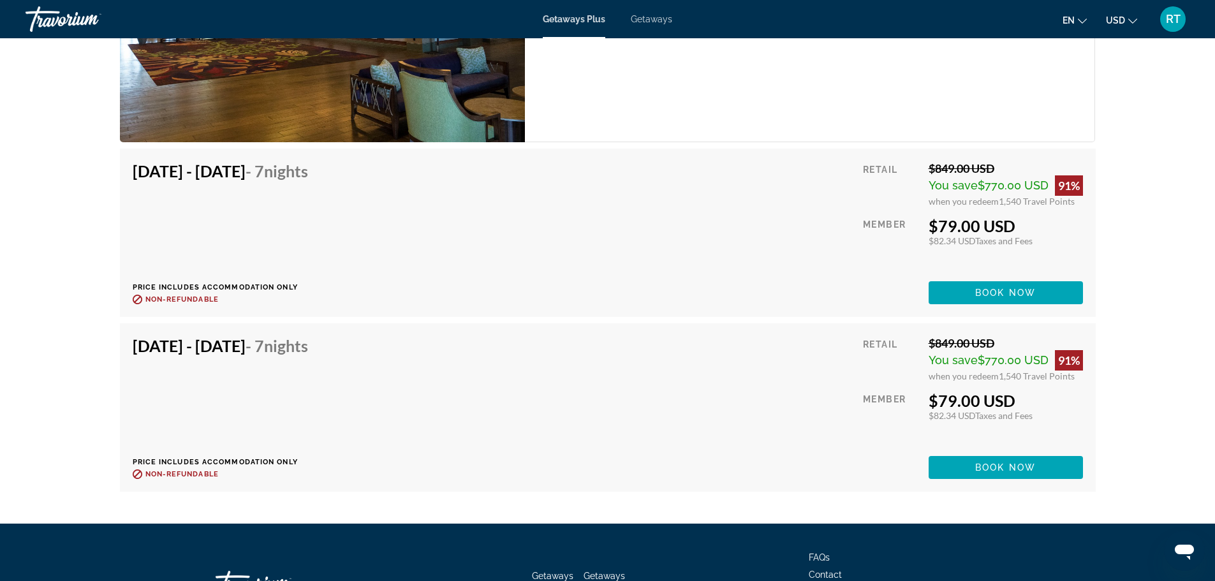
scroll to position [3482, 0]
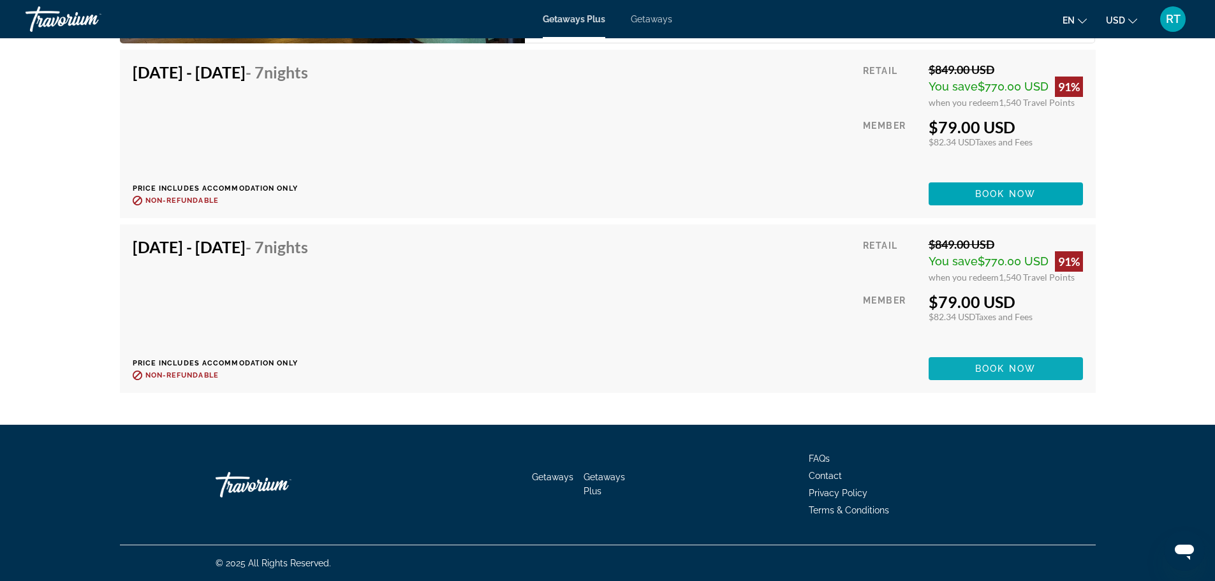
click at [983, 371] on span "Book now" at bounding box center [1006, 369] width 61 height 10
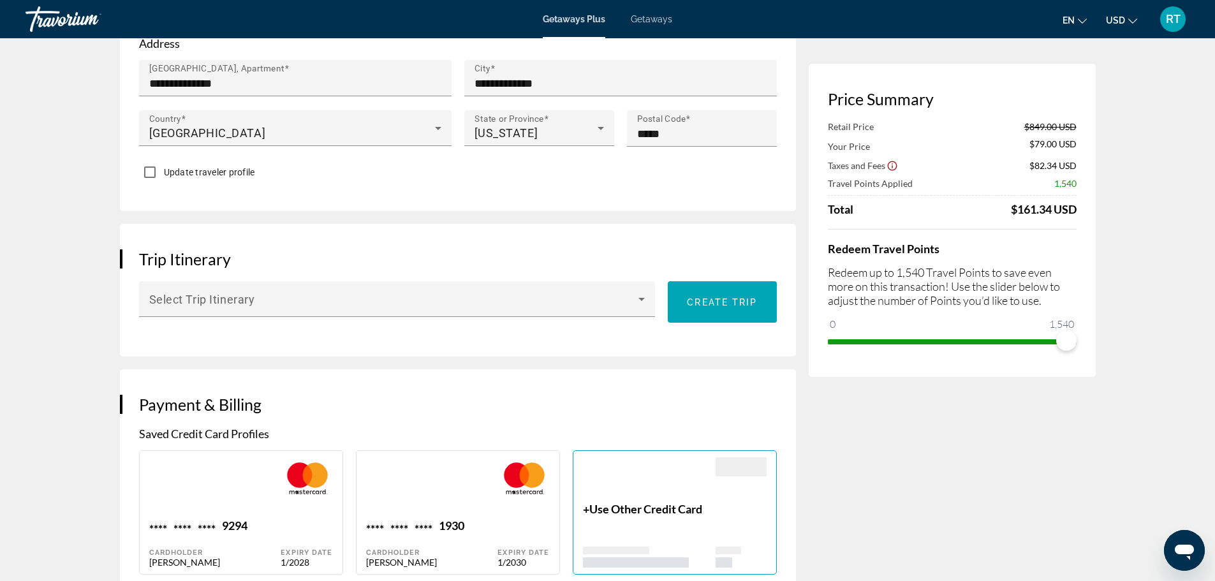
scroll to position [574, 0]
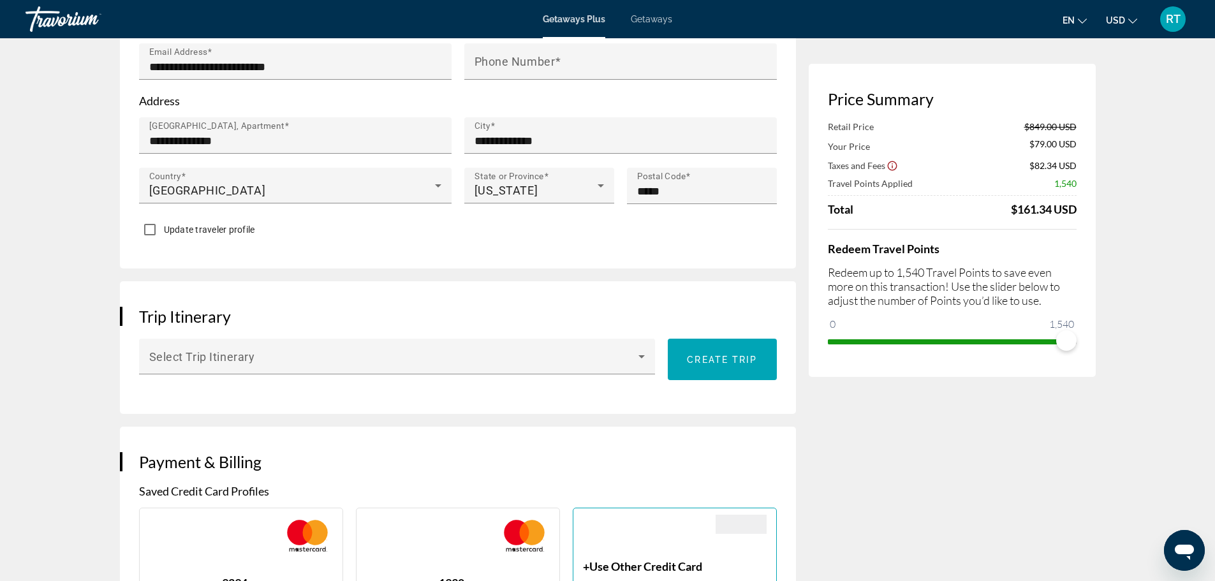
scroll to position [638, 0]
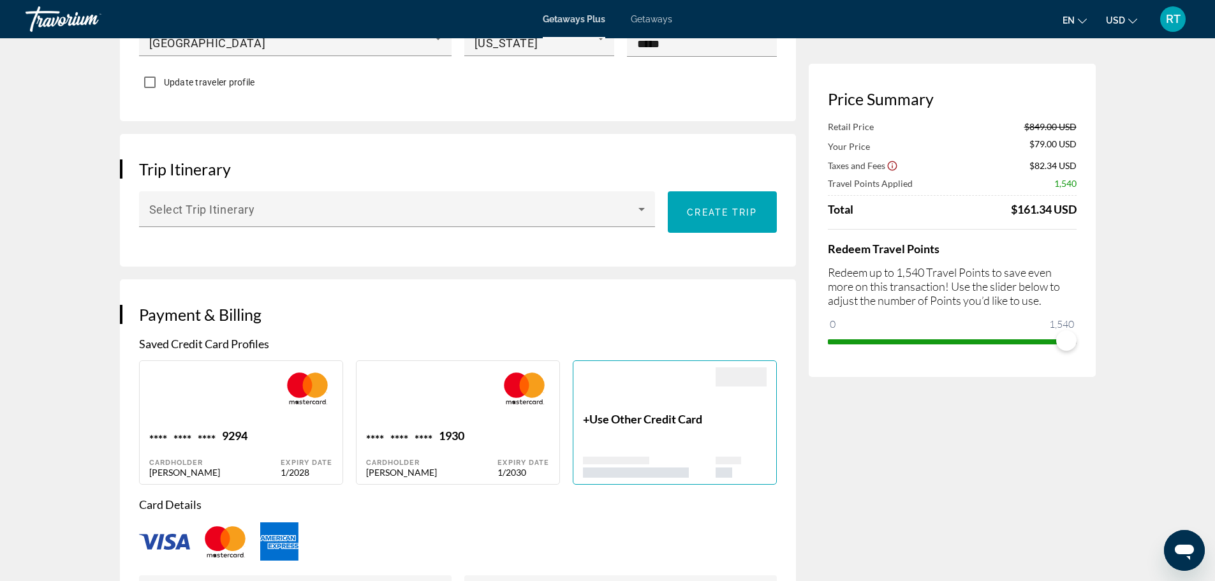
click at [480, 434] on div "**** **** **** 1930" at bounding box center [432, 437] width 132 height 17
type input "******"
type input "********"
type input "**********"
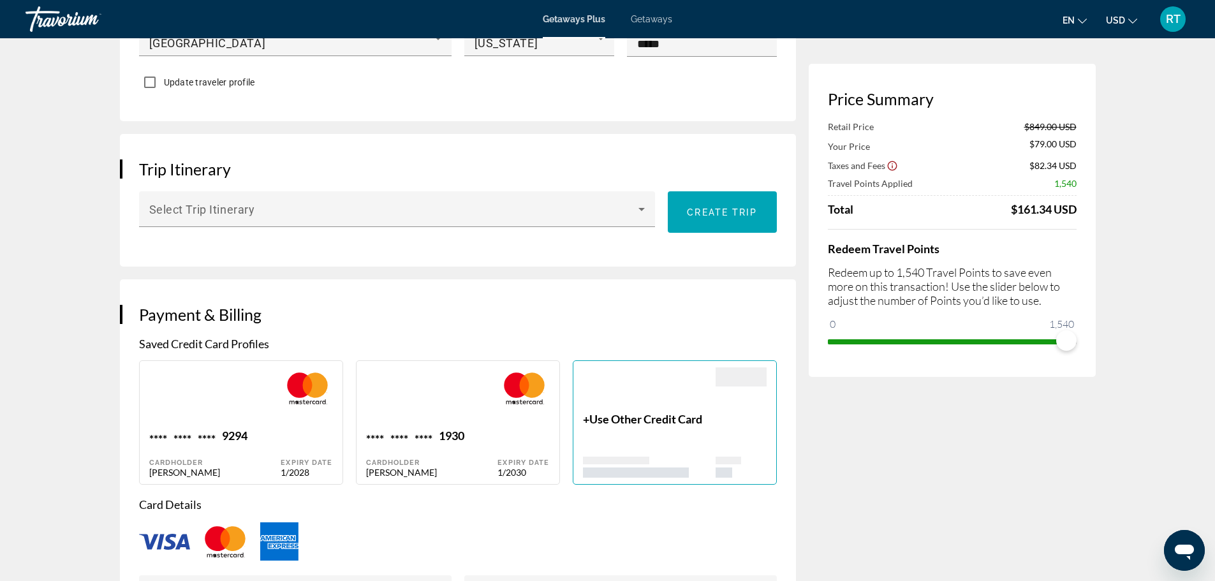
type input "**********"
type input "*****"
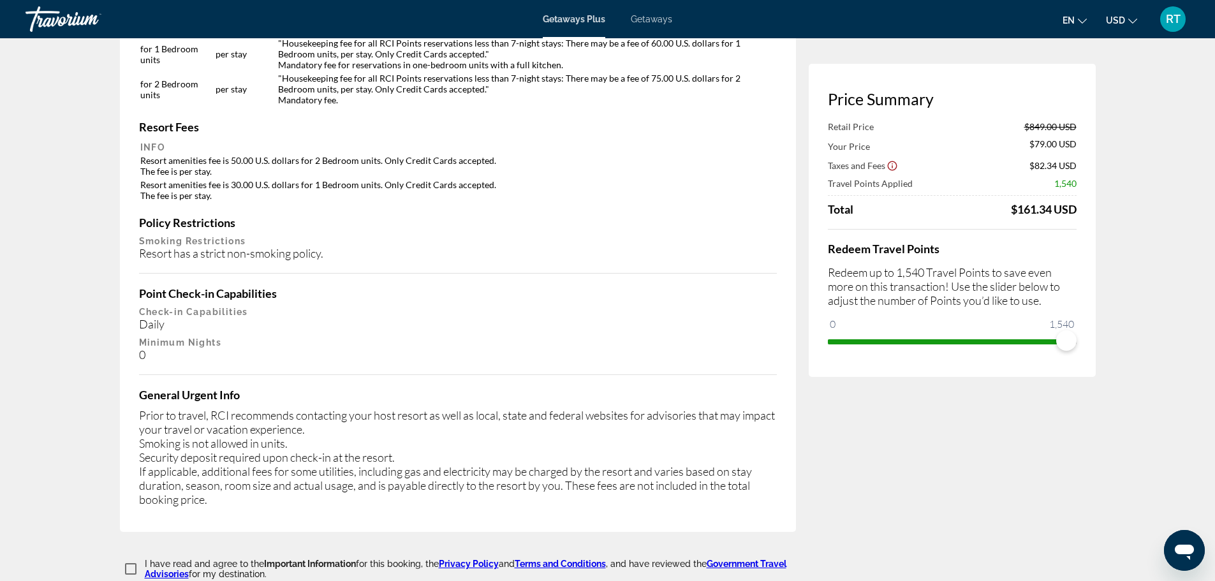
scroll to position [2169, 0]
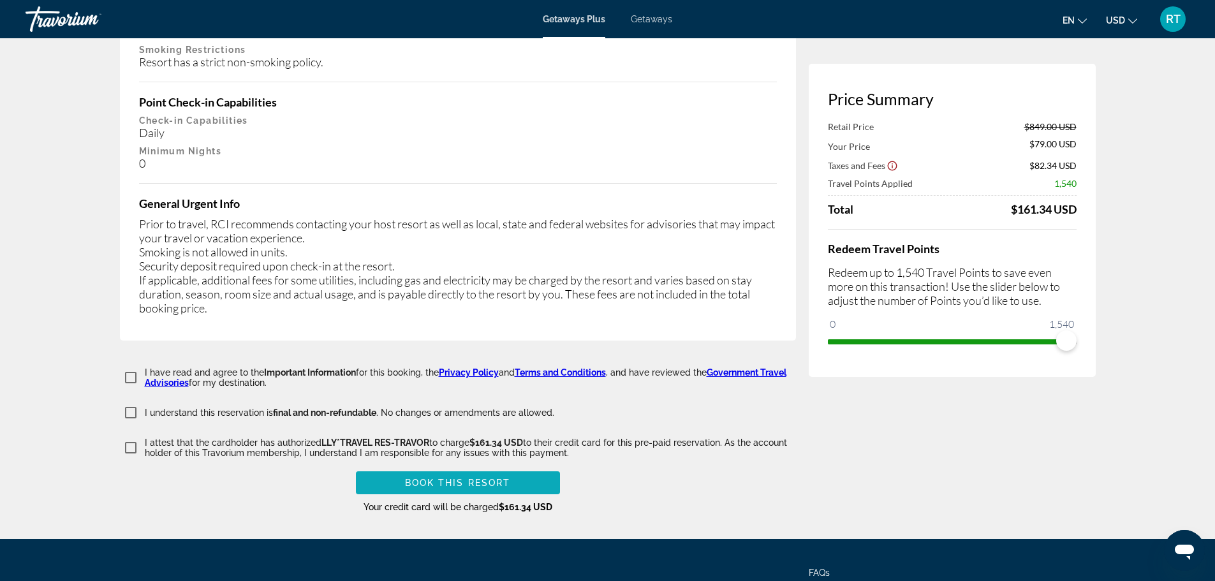
click at [439, 478] on span "Book this Resort" at bounding box center [458, 483] width 106 height 10
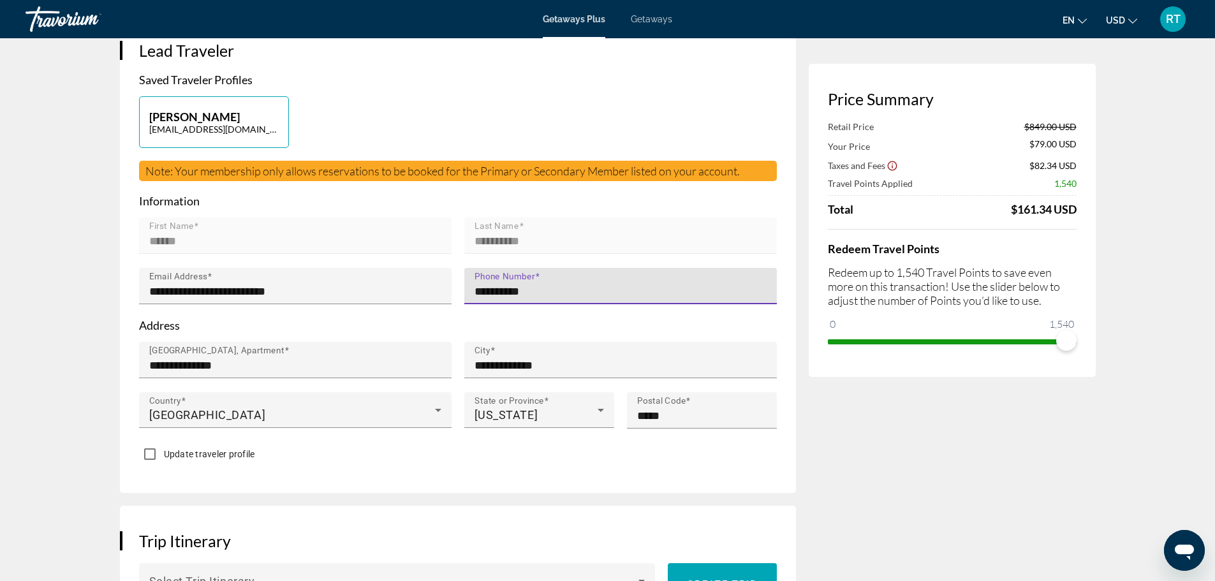
type input "**********"
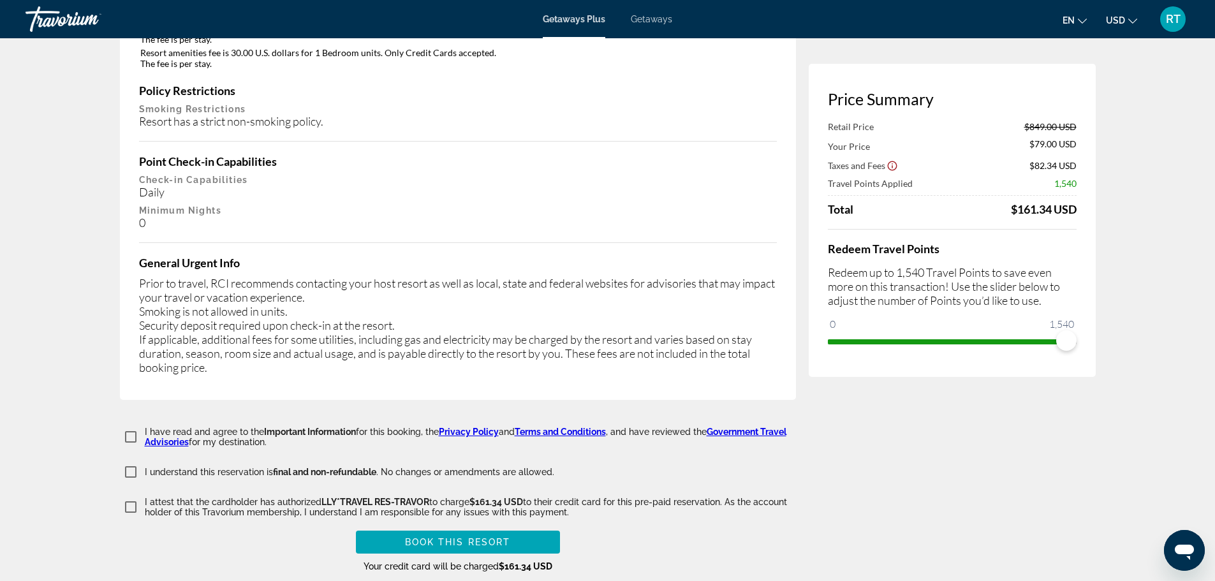
scroll to position [2116, 0]
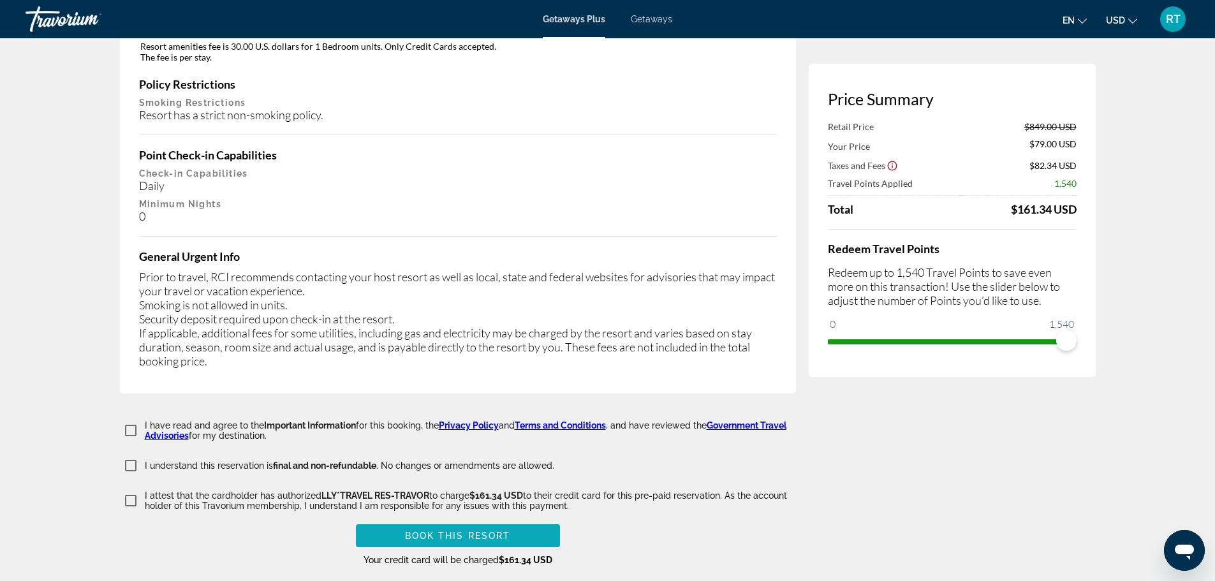
click at [509, 531] on span "Book this Resort" at bounding box center [458, 536] width 106 height 10
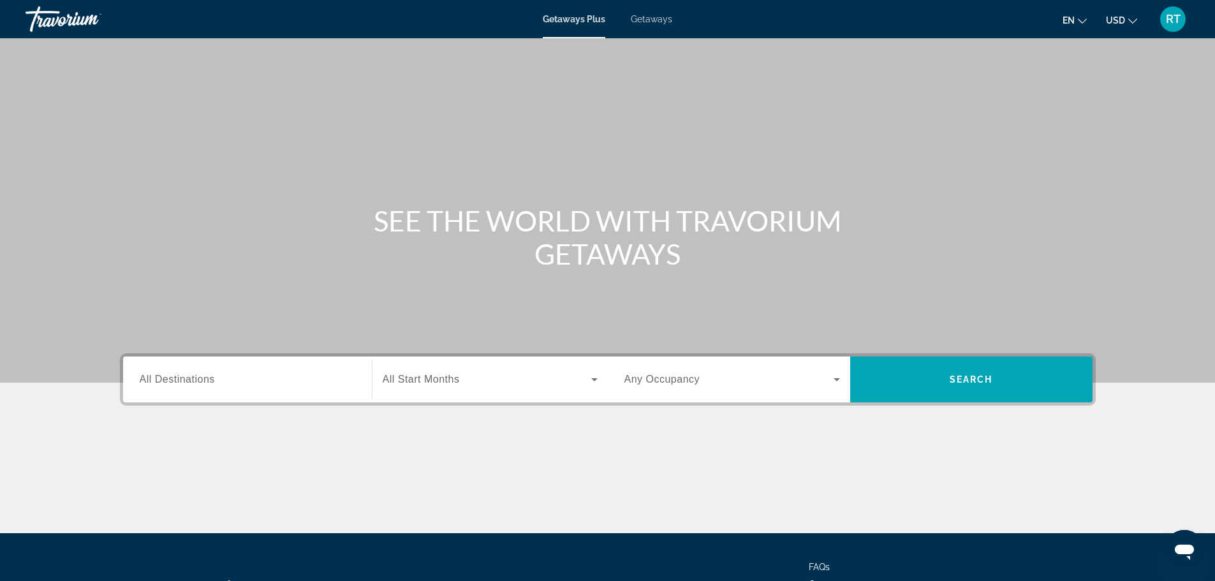
click at [1175, 22] on span "RT" at bounding box center [1173, 19] width 15 height 13
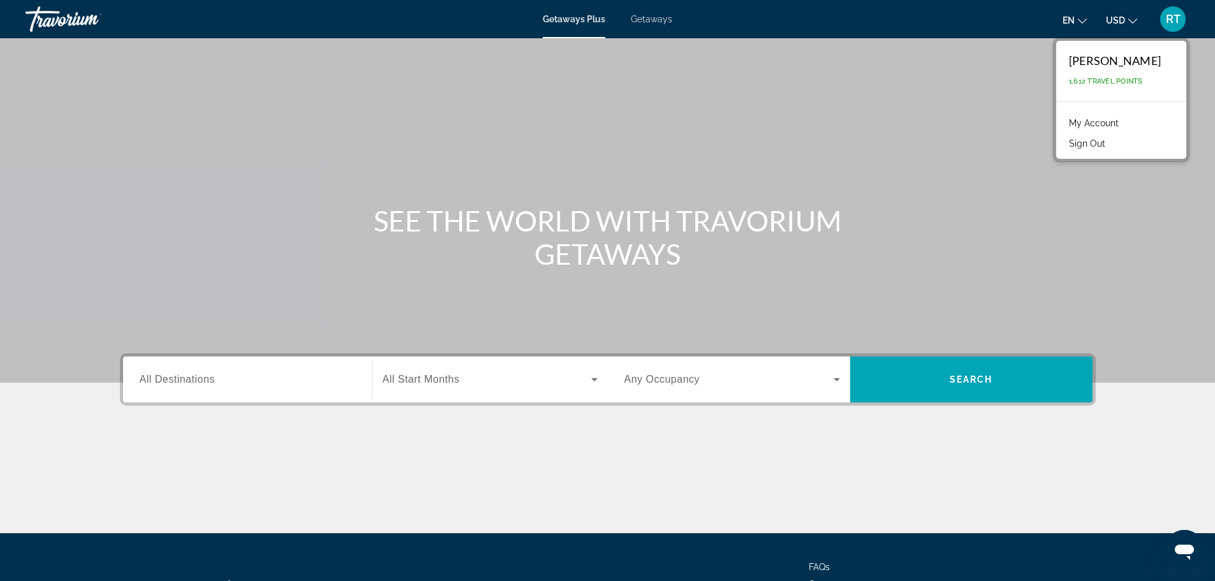
click at [1087, 126] on link "My Account" at bounding box center [1094, 123] width 63 height 17
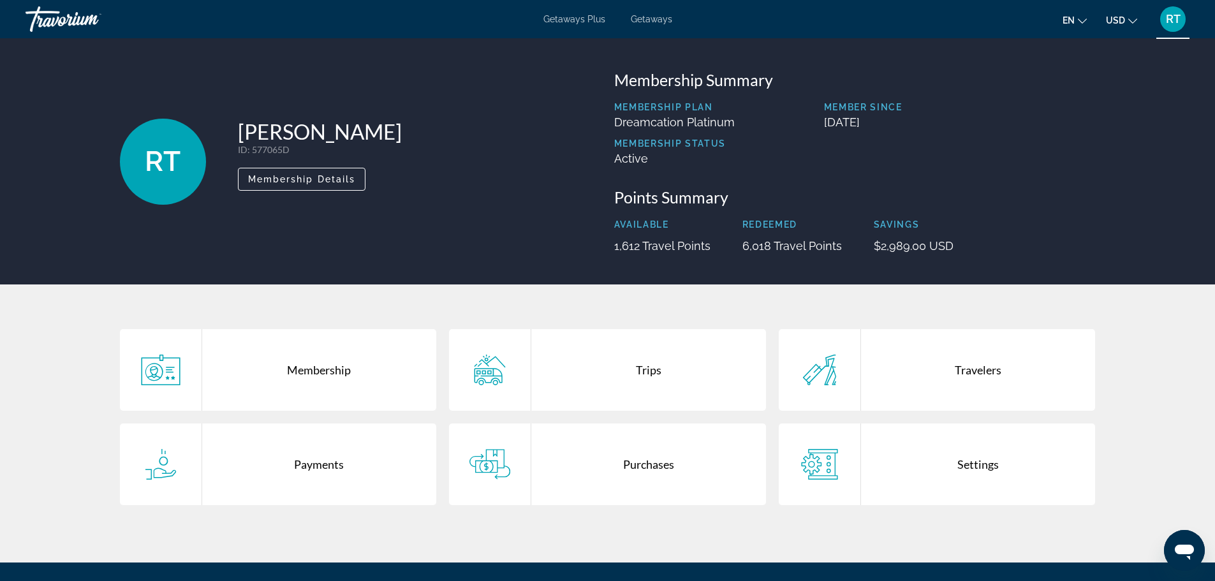
click at [628, 377] on div "Trips" at bounding box center [648, 370] width 235 height 82
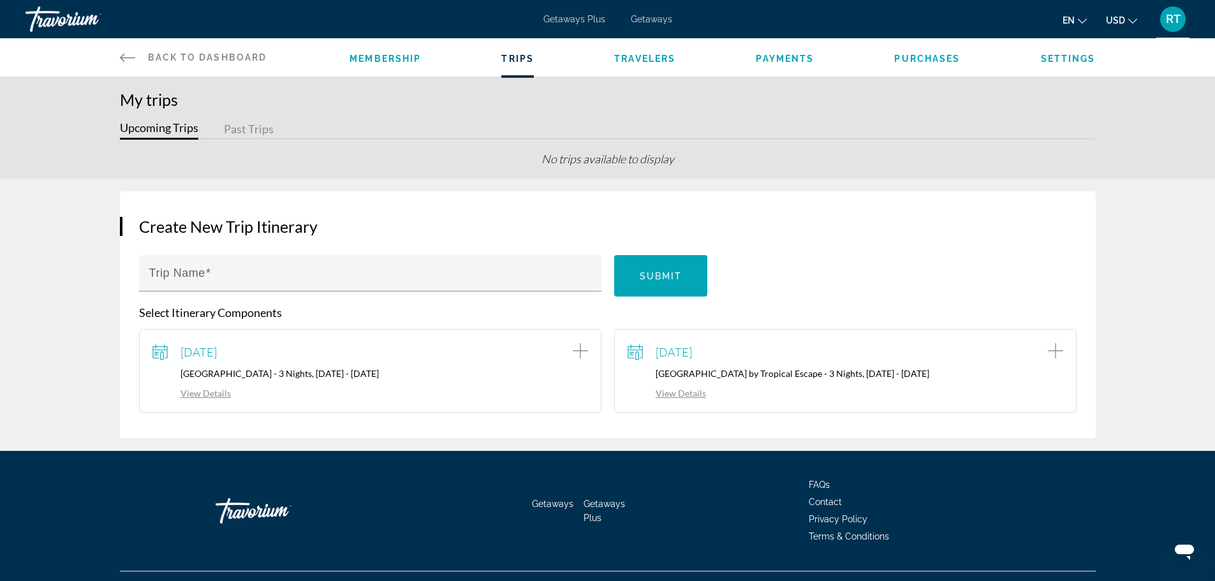
click at [767, 381] on div "May 1, 2025 Tuscana Resort by Tropical Escape - 3 Nights, 05/01/2025 - 05/04/20…" at bounding box center [846, 371] width 436 height 57
click at [769, 366] on div "May 1, 2025 Tuscana Resort by Tropical Escape - 3 Nights, 05/01/2025 - 05/04/20…" at bounding box center [846, 371] width 436 height 57
click at [688, 396] on link "View Details" at bounding box center [667, 393] width 78 height 11
click at [165, 135] on button "Upcoming Trips" at bounding box center [159, 130] width 78 height 20
click at [1171, 27] on div "RT" at bounding box center [1174, 19] width 26 height 26
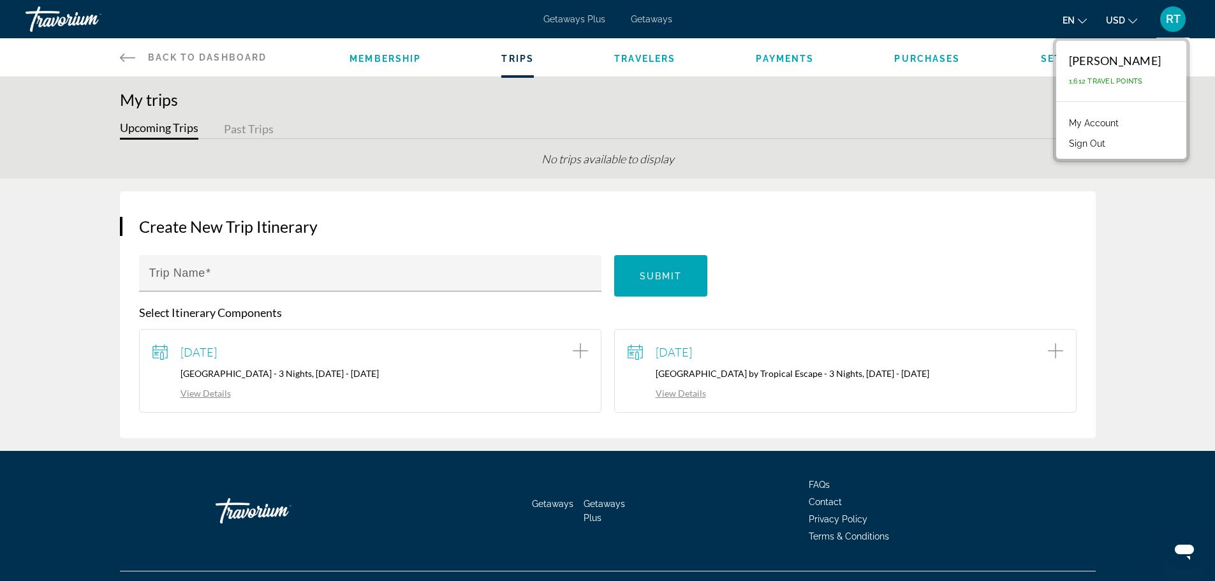
click at [1095, 140] on button "Sign Out" at bounding box center [1087, 143] width 49 height 17
